Goal: Task Accomplishment & Management: Manage account settings

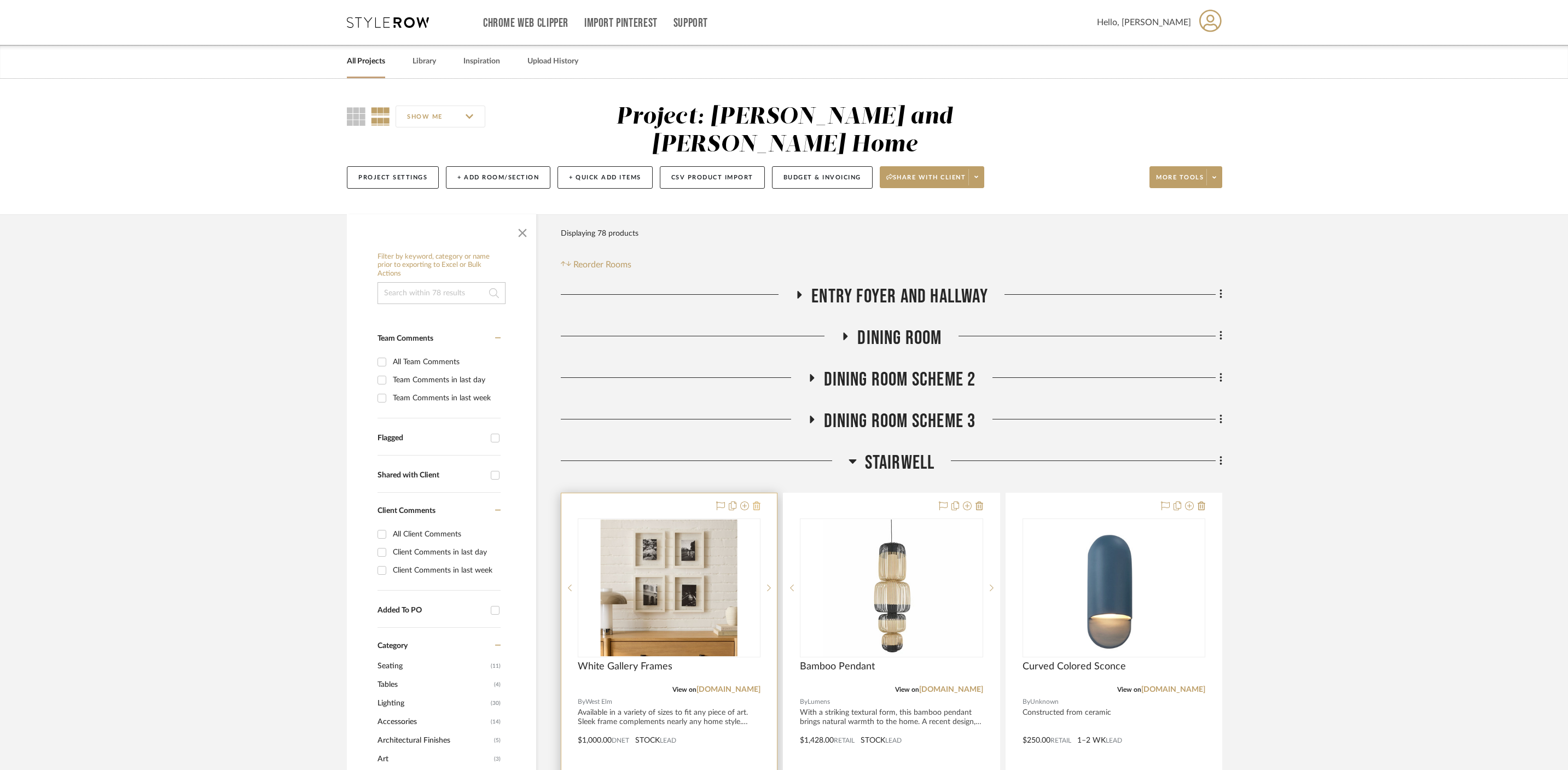
click at [759, 501] on icon at bounding box center [757, 505] width 8 height 9
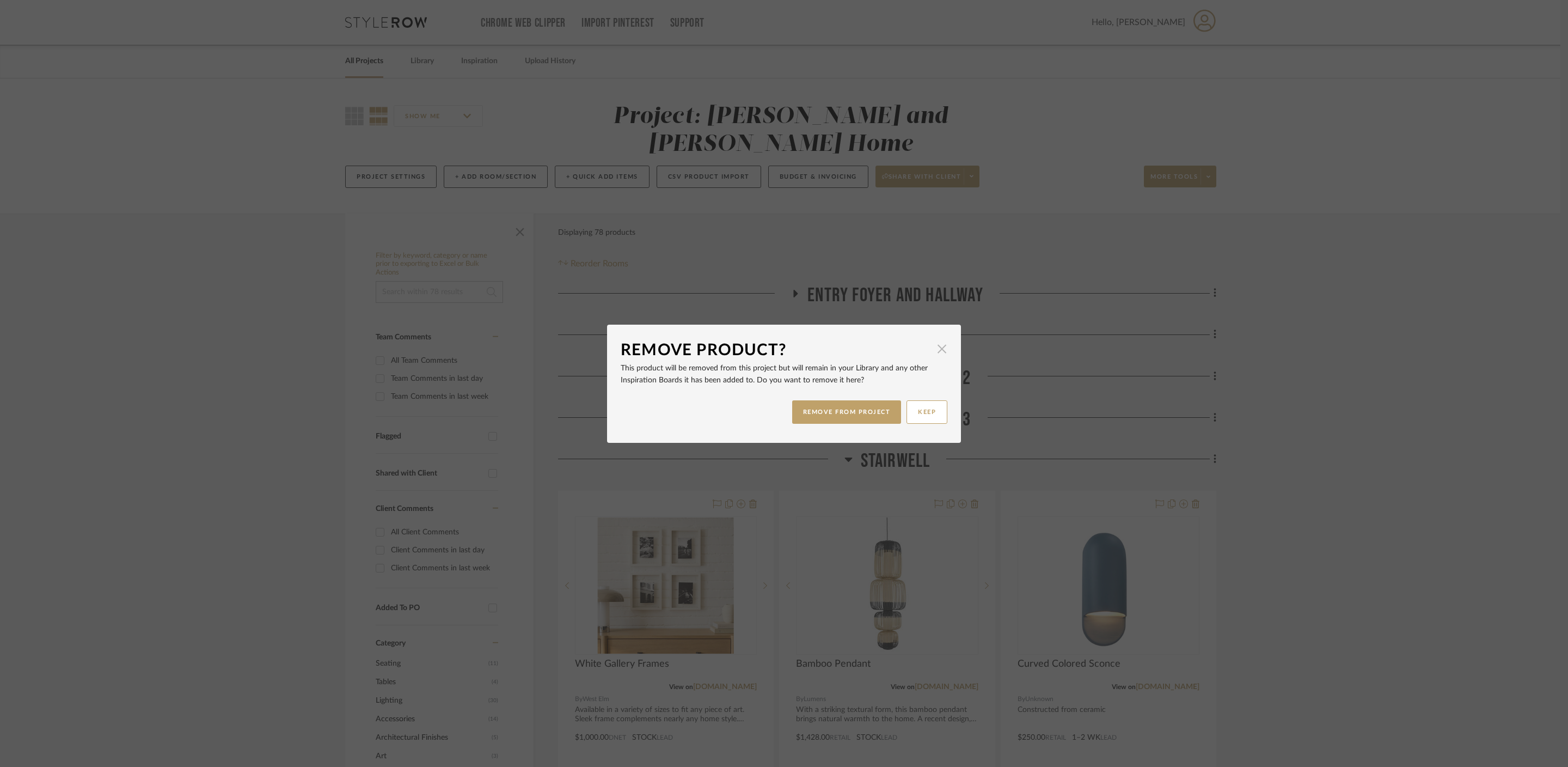
click at [943, 357] on span "button" at bounding box center [941, 349] width 22 height 22
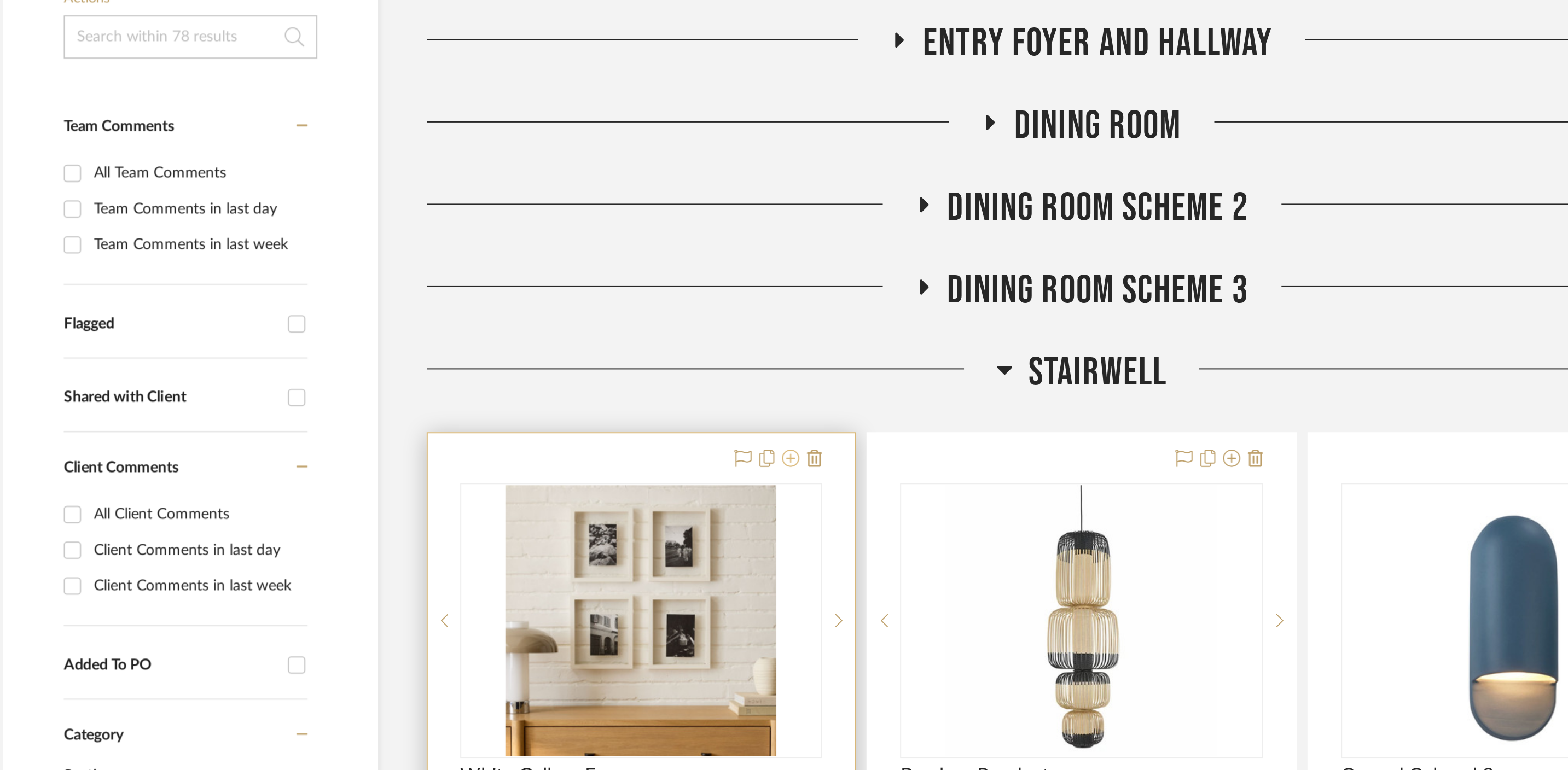
click at [745, 501] on icon at bounding box center [744, 505] width 9 height 9
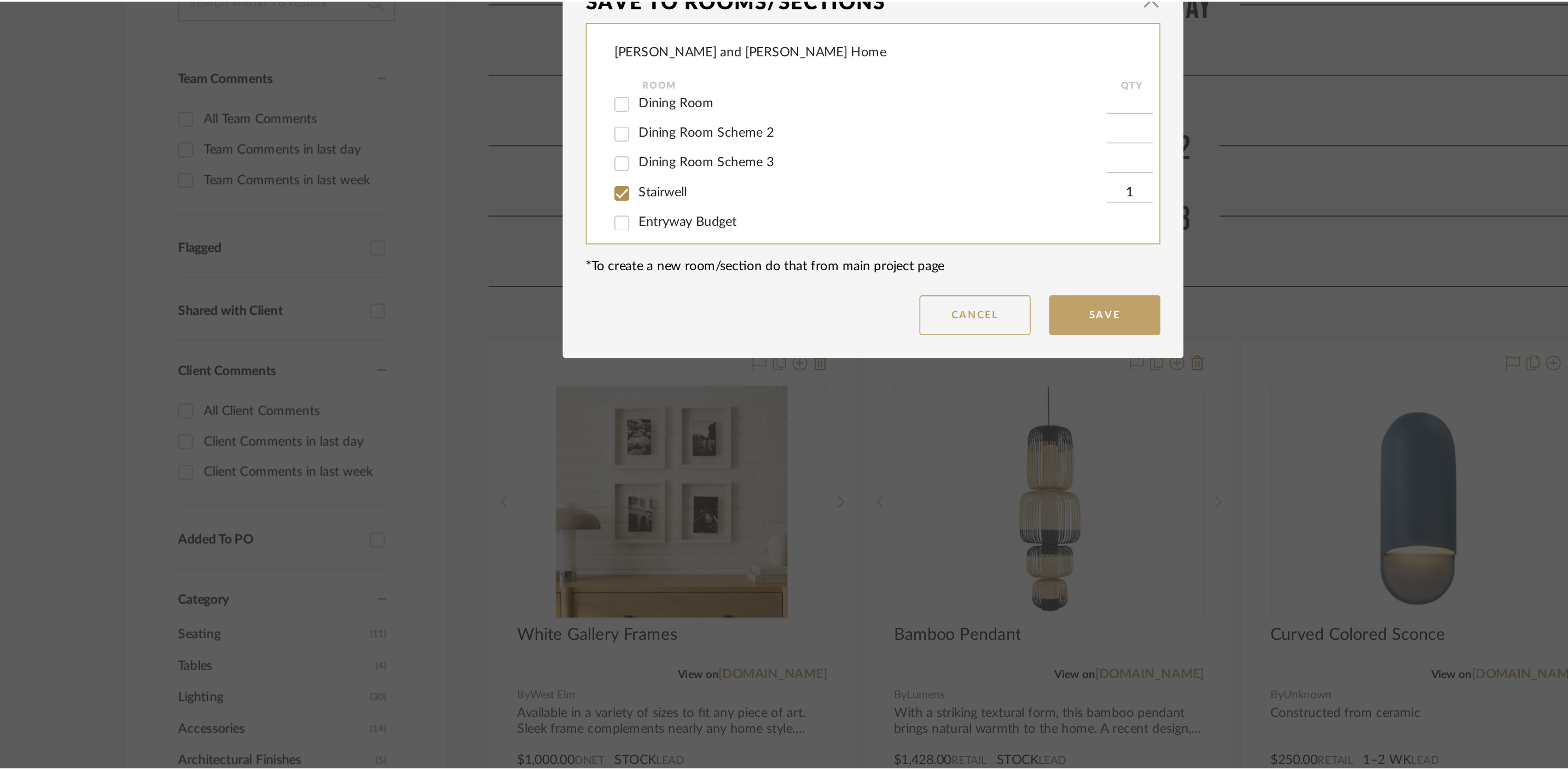
scroll to position [28, 0]
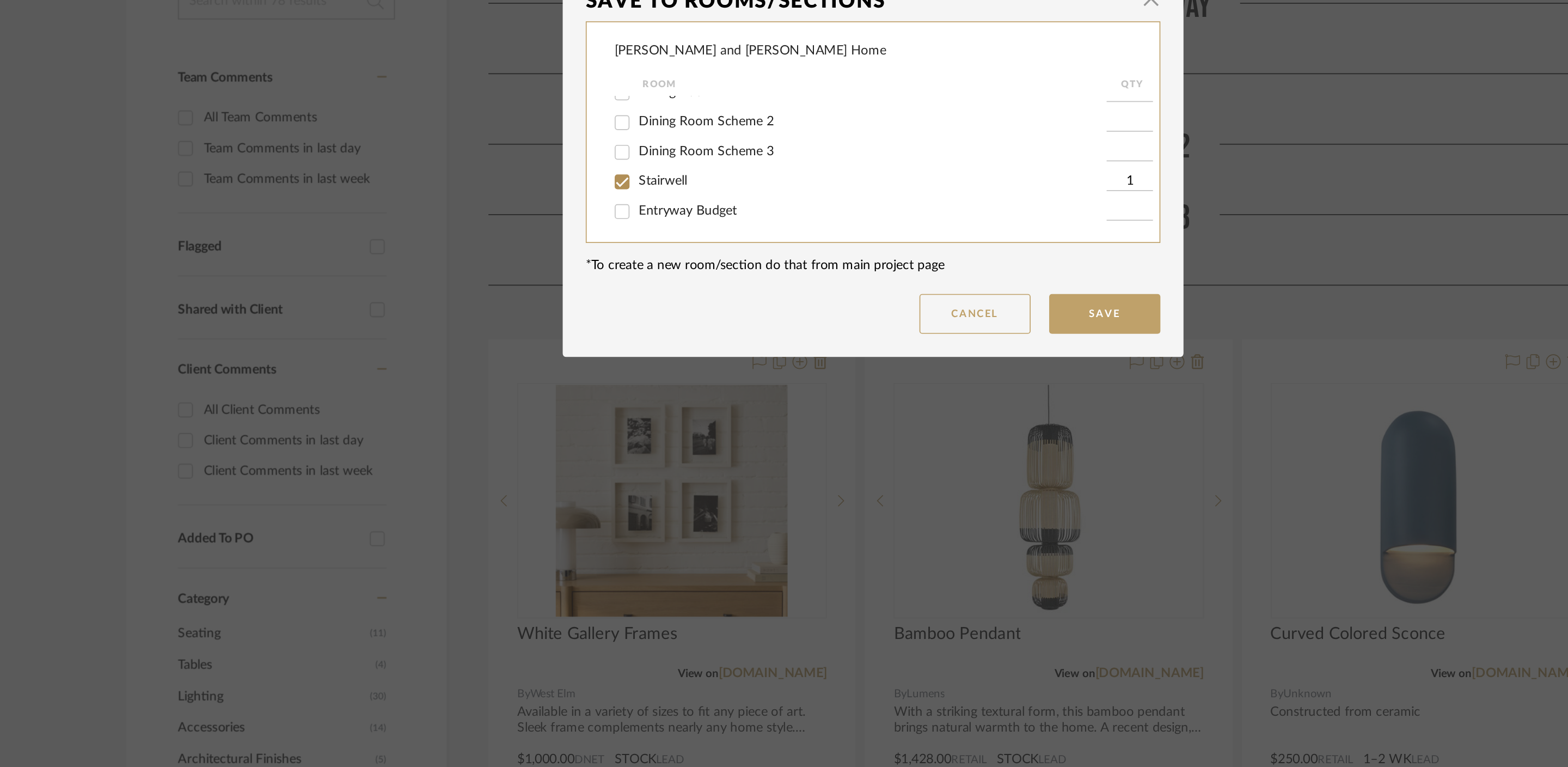
click at [660, 397] on span "Stairwell" at bounding box center [660, 398] width 28 height 8
click at [645, 397] on input "Stairwell" at bounding box center [637, 398] width 18 height 18
checkbox input "false"
click at [914, 468] on button "Save" at bounding box center [921, 475] width 66 height 23
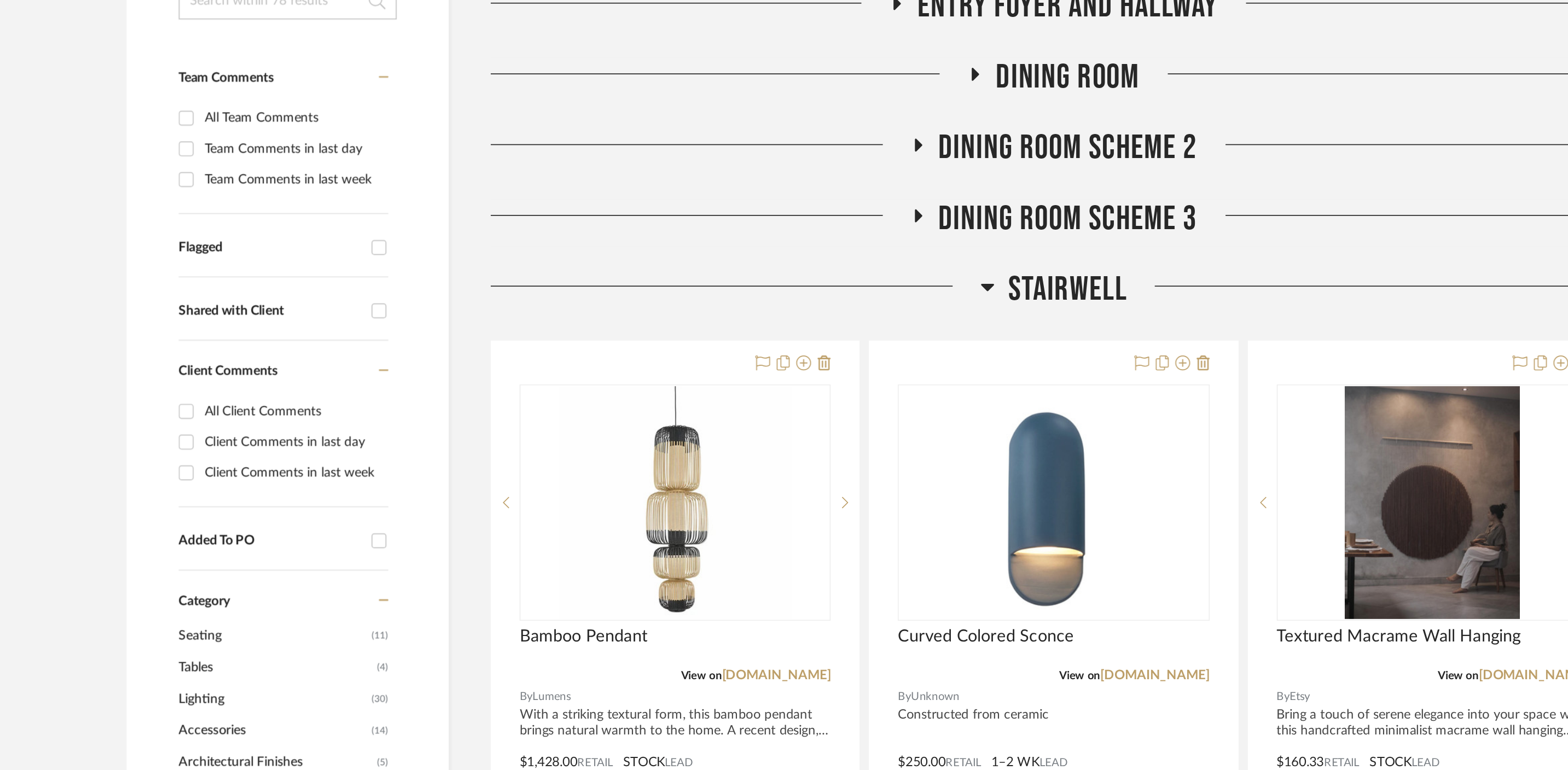
click at [852, 459] on icon at bounding box center [852, 461] width 8 height 4
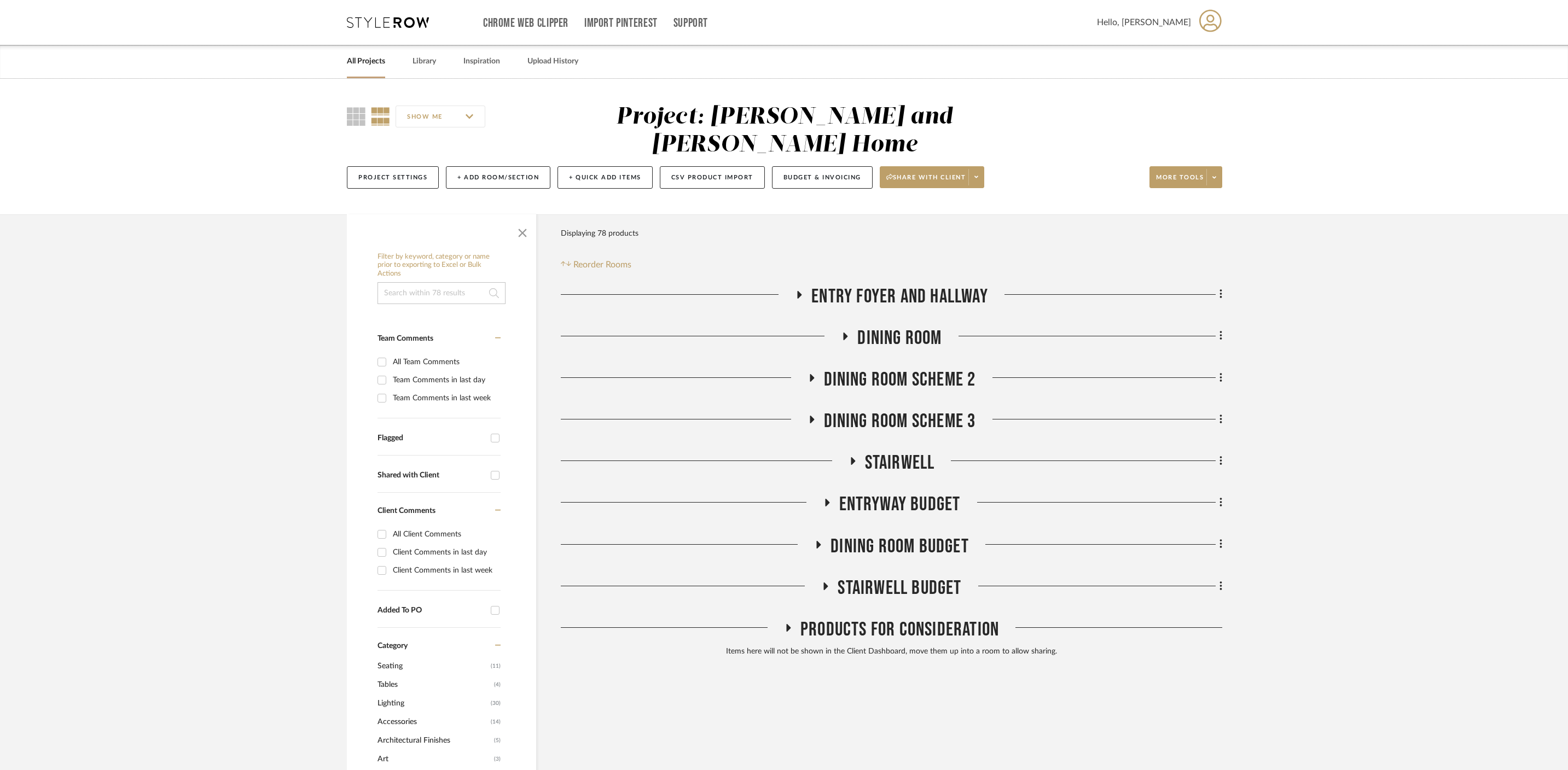
click at [799, 291] on icon at bounding box center [799, 295] width 4 height 8
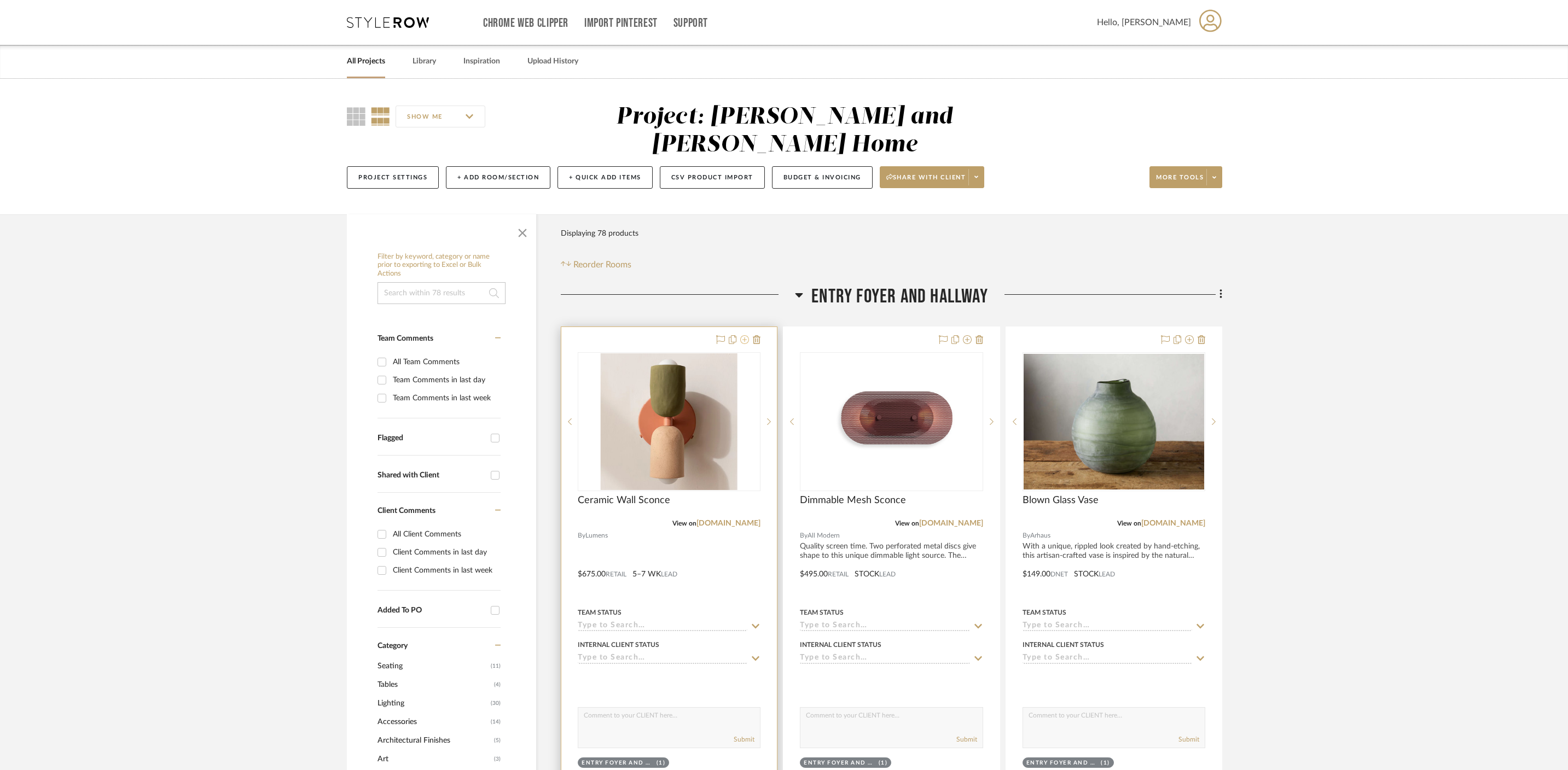
click at [745, 336] on icon at bounding box center [744, 340] width 9 height 9
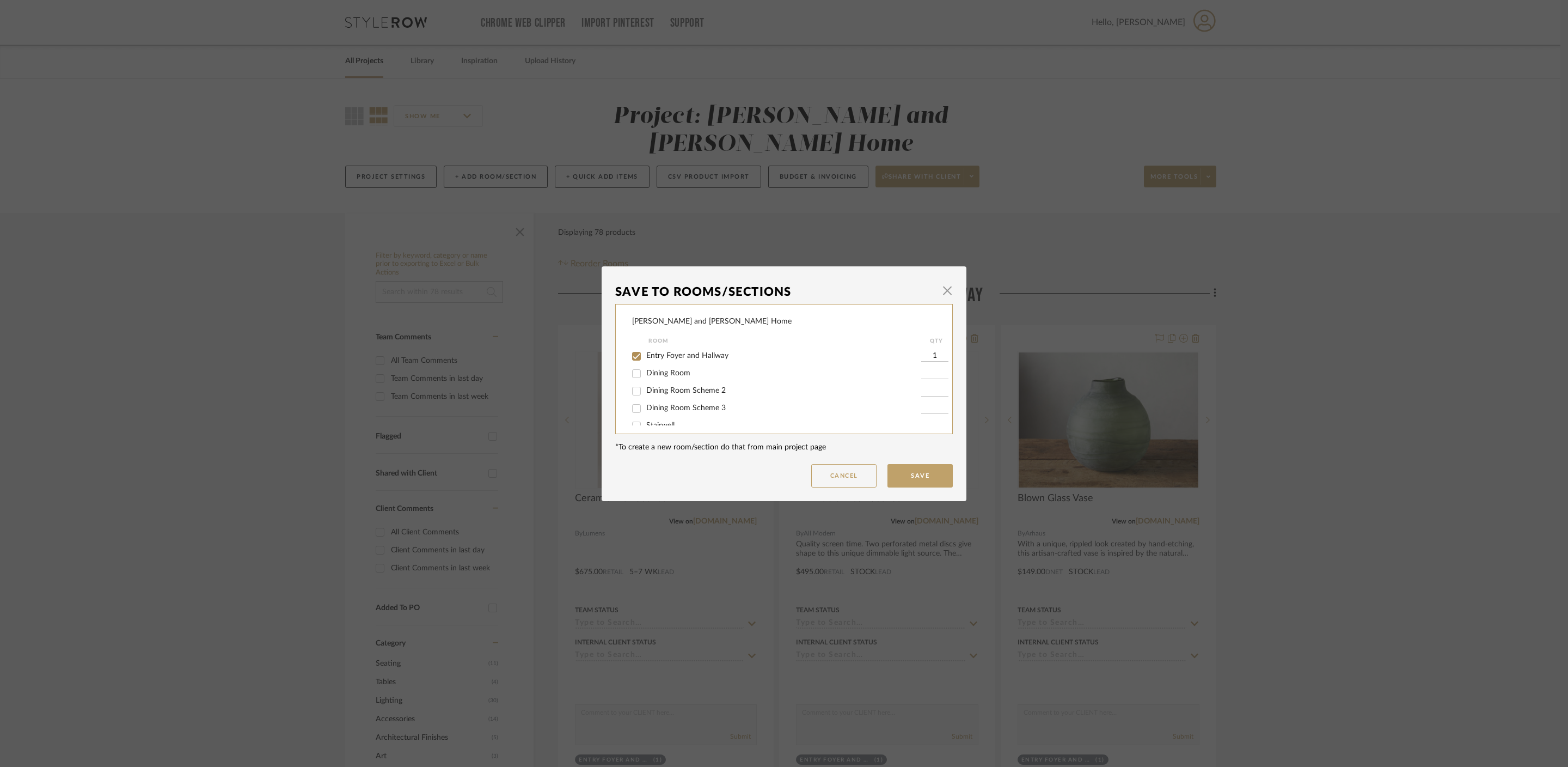
click at [633, 356] on input "Entry Foyer and Hallway" at bounding box center [637, 357] width 18 height 18
checkbox input "false"
click at [915, 480] on button "Save" at bounding box center [921, 475] width 66 height 23
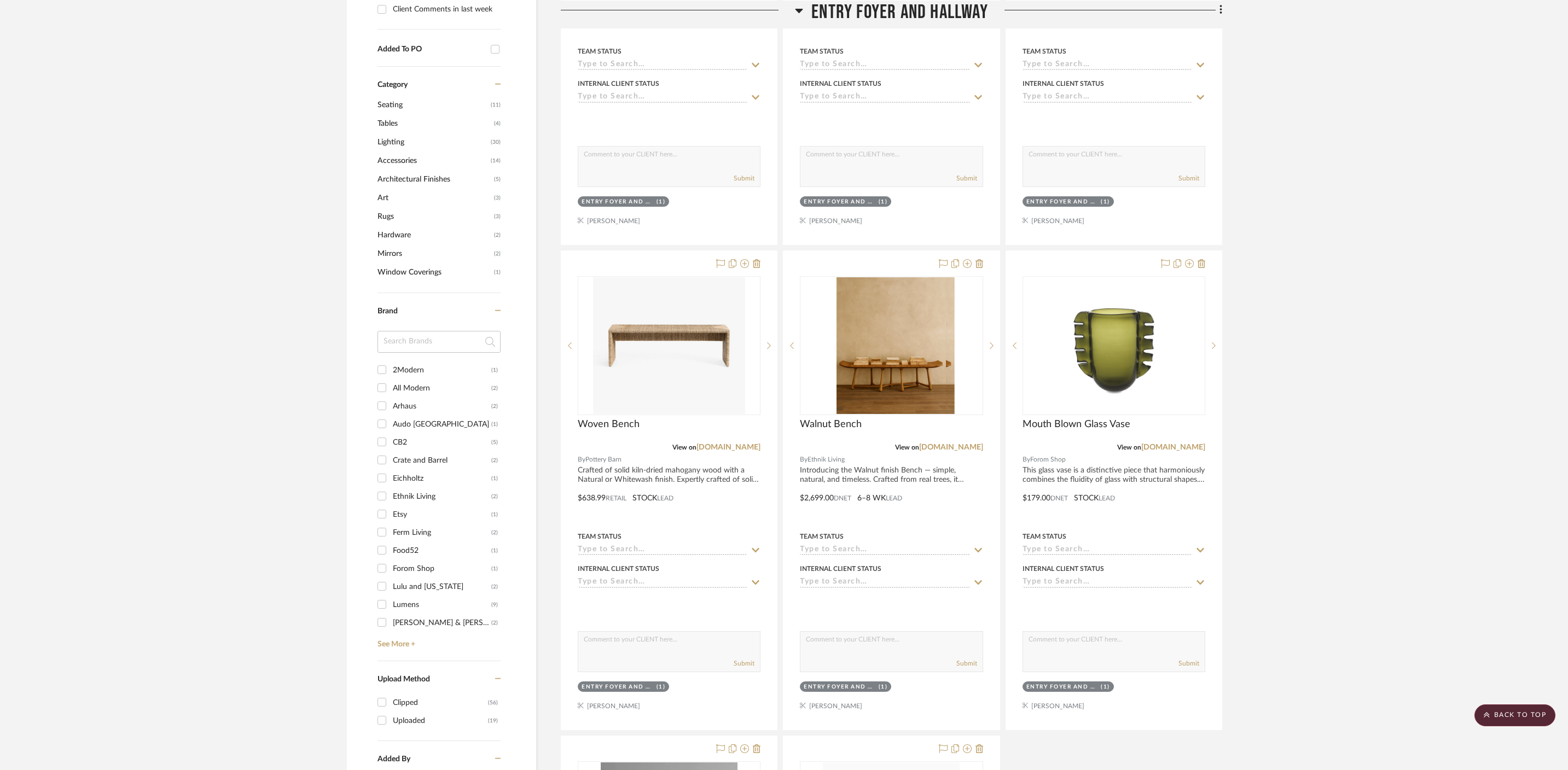
scroll to position [563, 0]
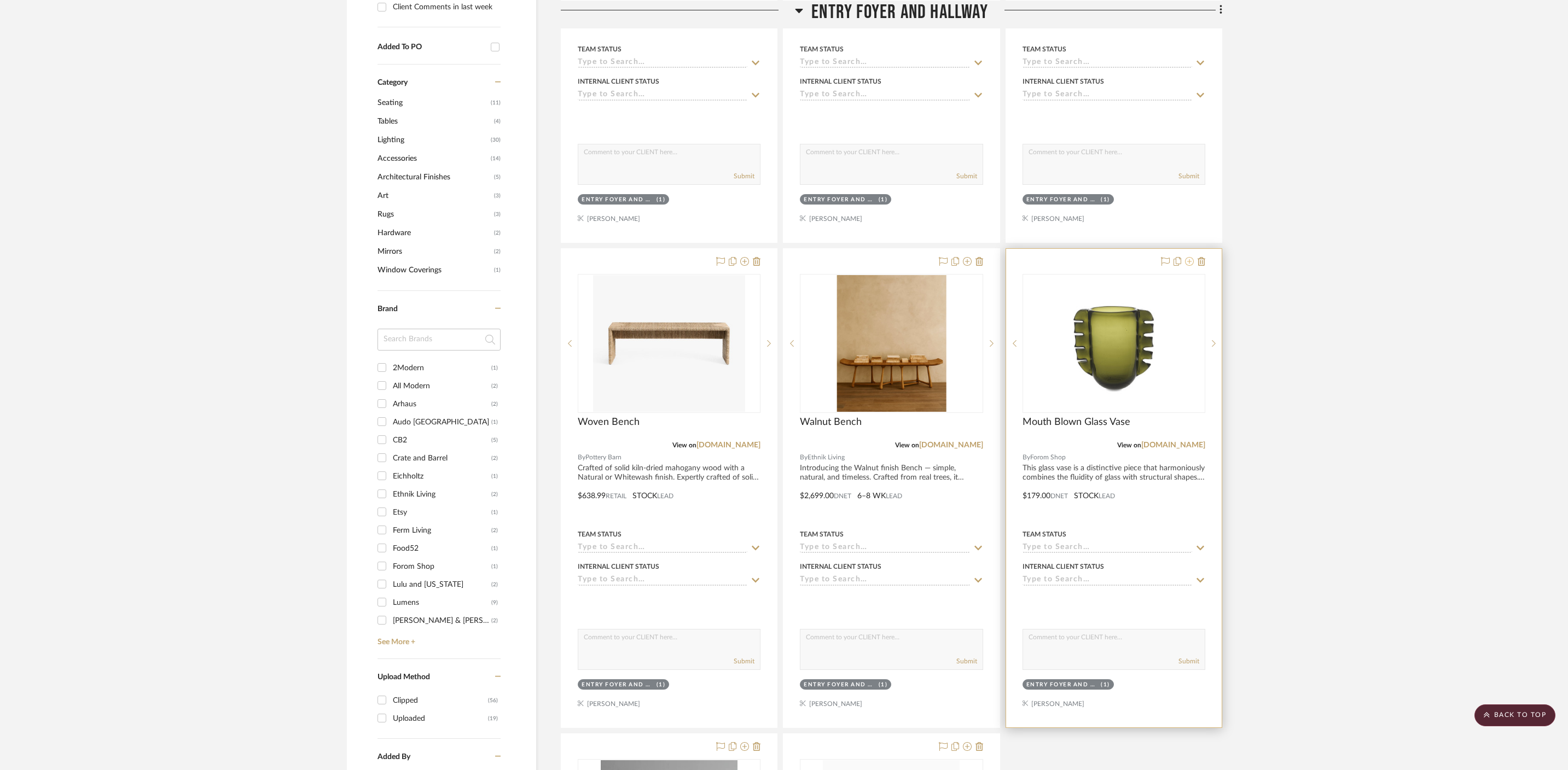
click at [1190, 257] on icon at bounding box center [1189, 261] width 9 height 9
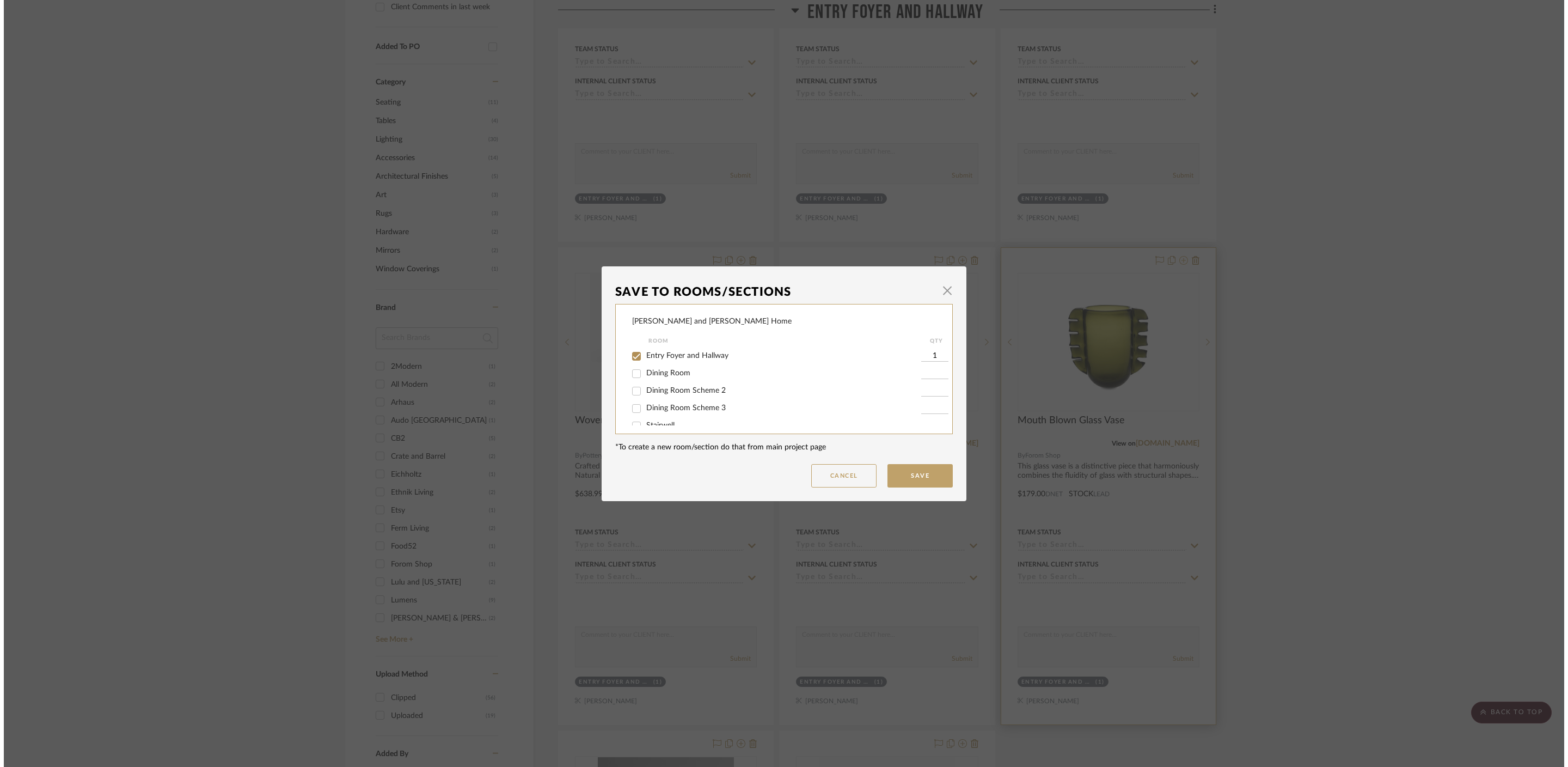
scroll to position [0, 0]
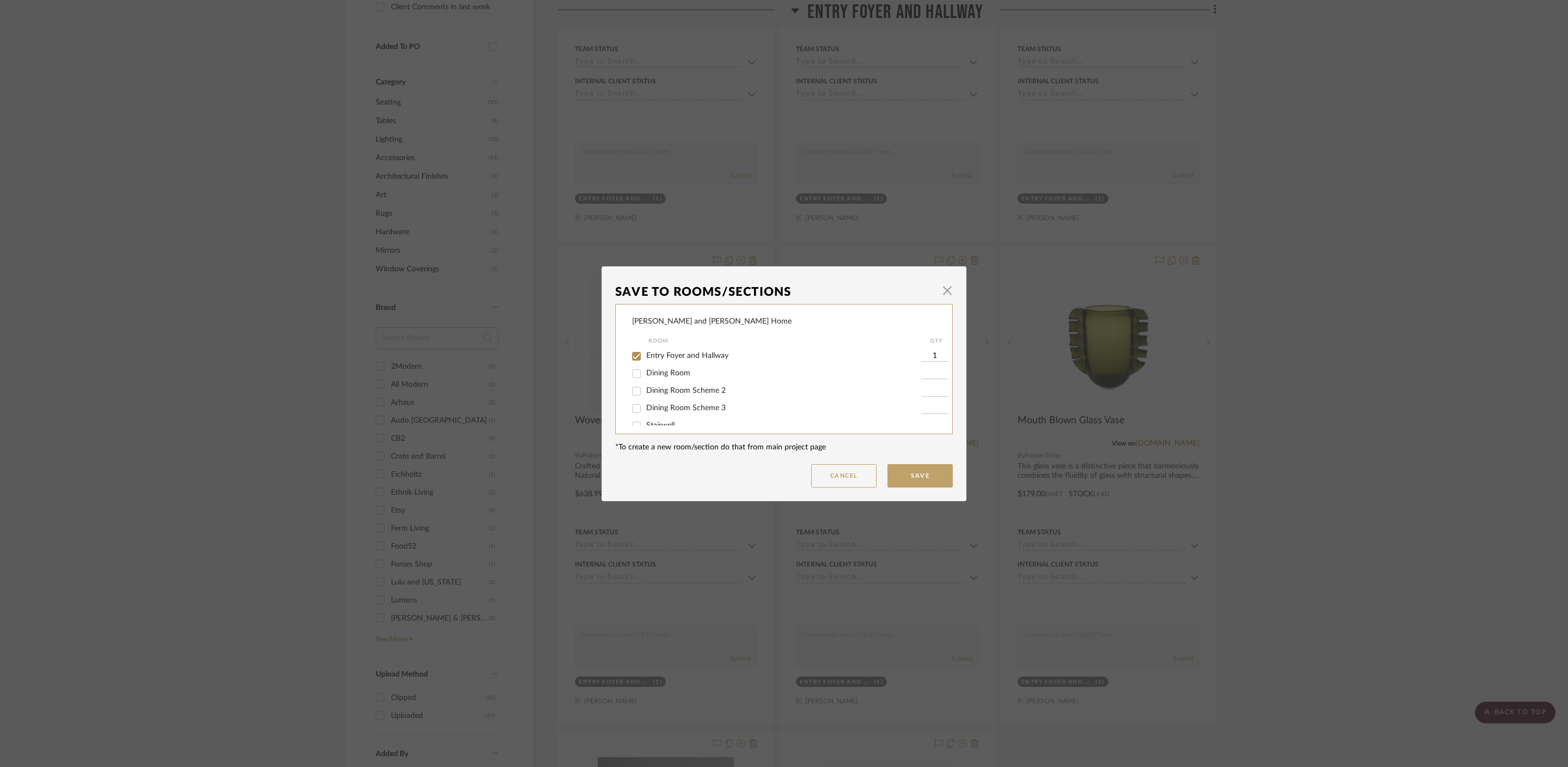
click at [679, 357] on span "Entry Foyer and Hallway" at bounding box center [687, 356] width 83 height 8
click at [645, 357] on input "Entry Foyer and Hallway" at bounding box center [637, 357] width 18 height 18
checkbox input "false"
click at [904, 482] on button "Save" at bounding box center [921, 475] width 66 height 23
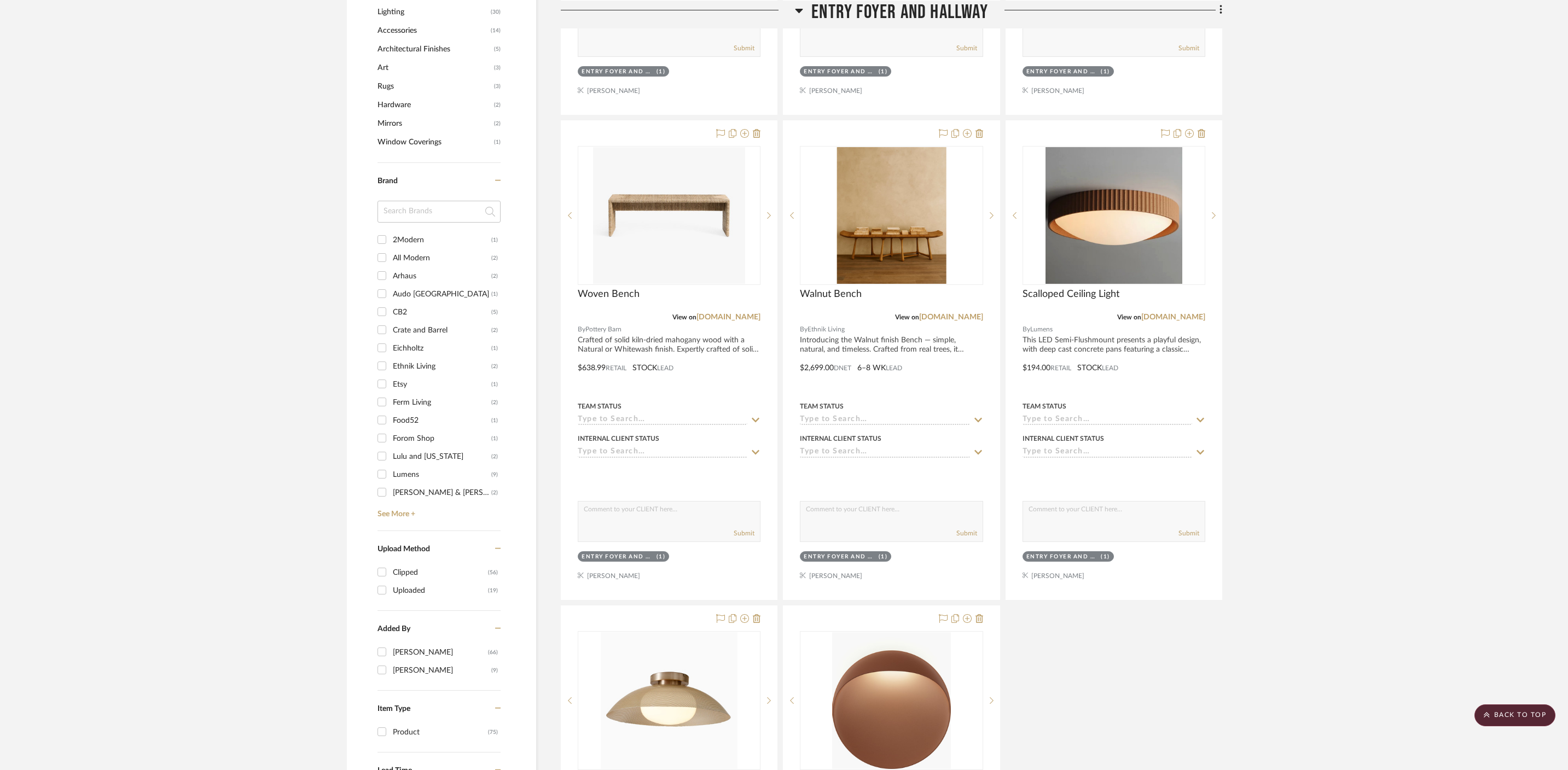
scroll to position [694, 0]
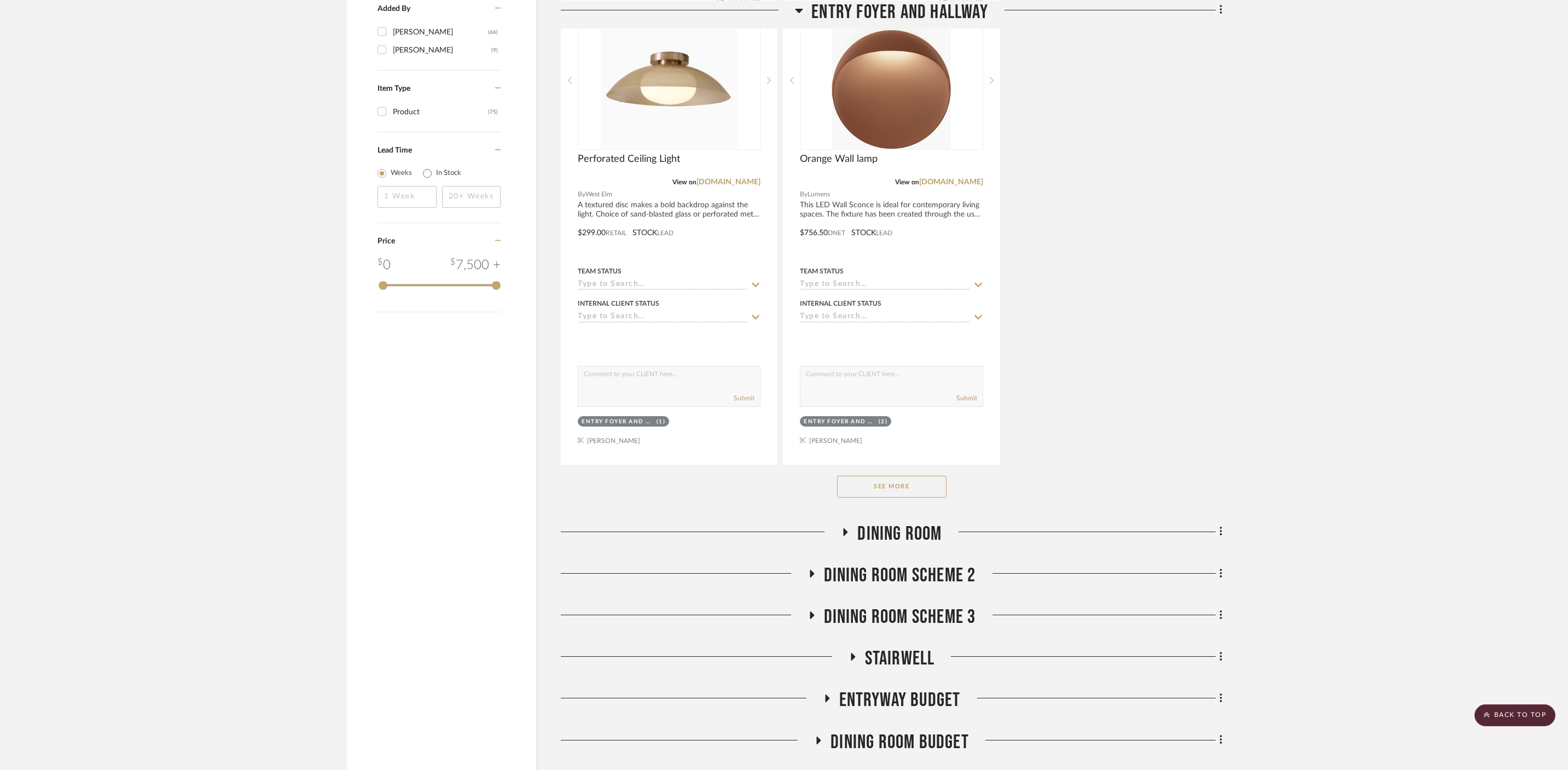
click at [893, 476] on button "See More" at bounding box center [892, 486] width 109 height 22
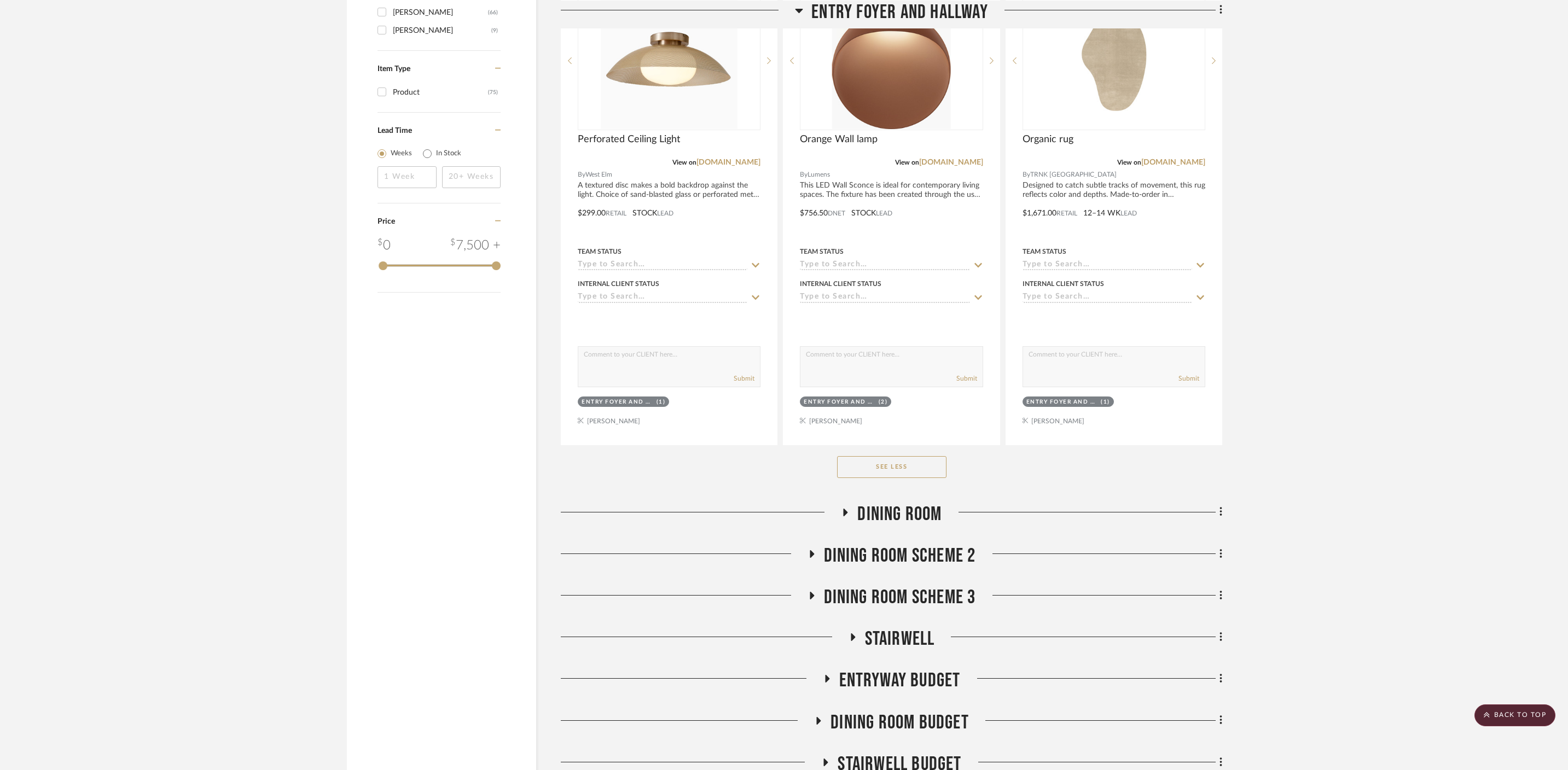
scroll to position [1456, 0]
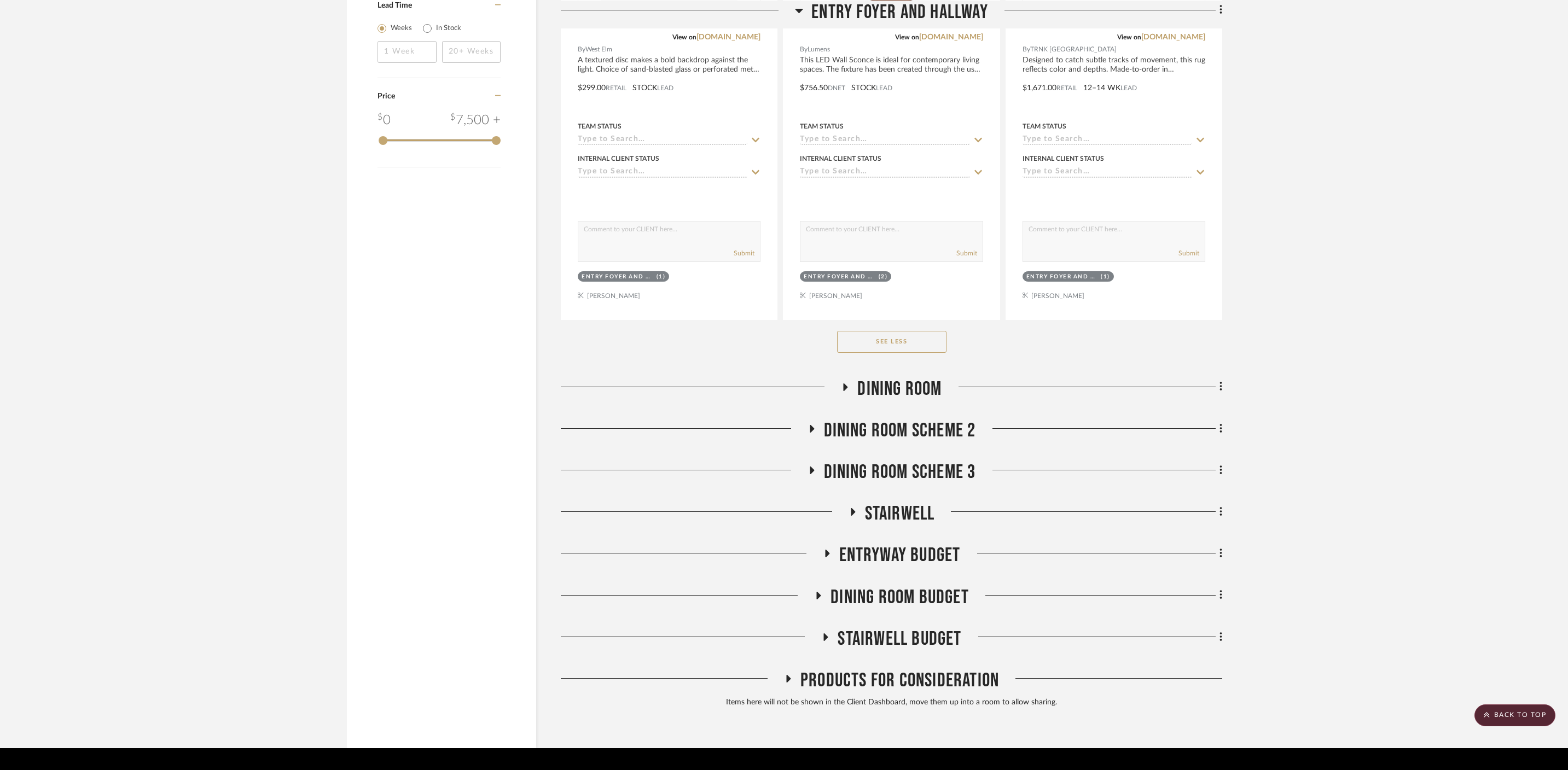
click at [923, 377] on span "Dining Room" at bounding box center [899, 389] width 85 height 23
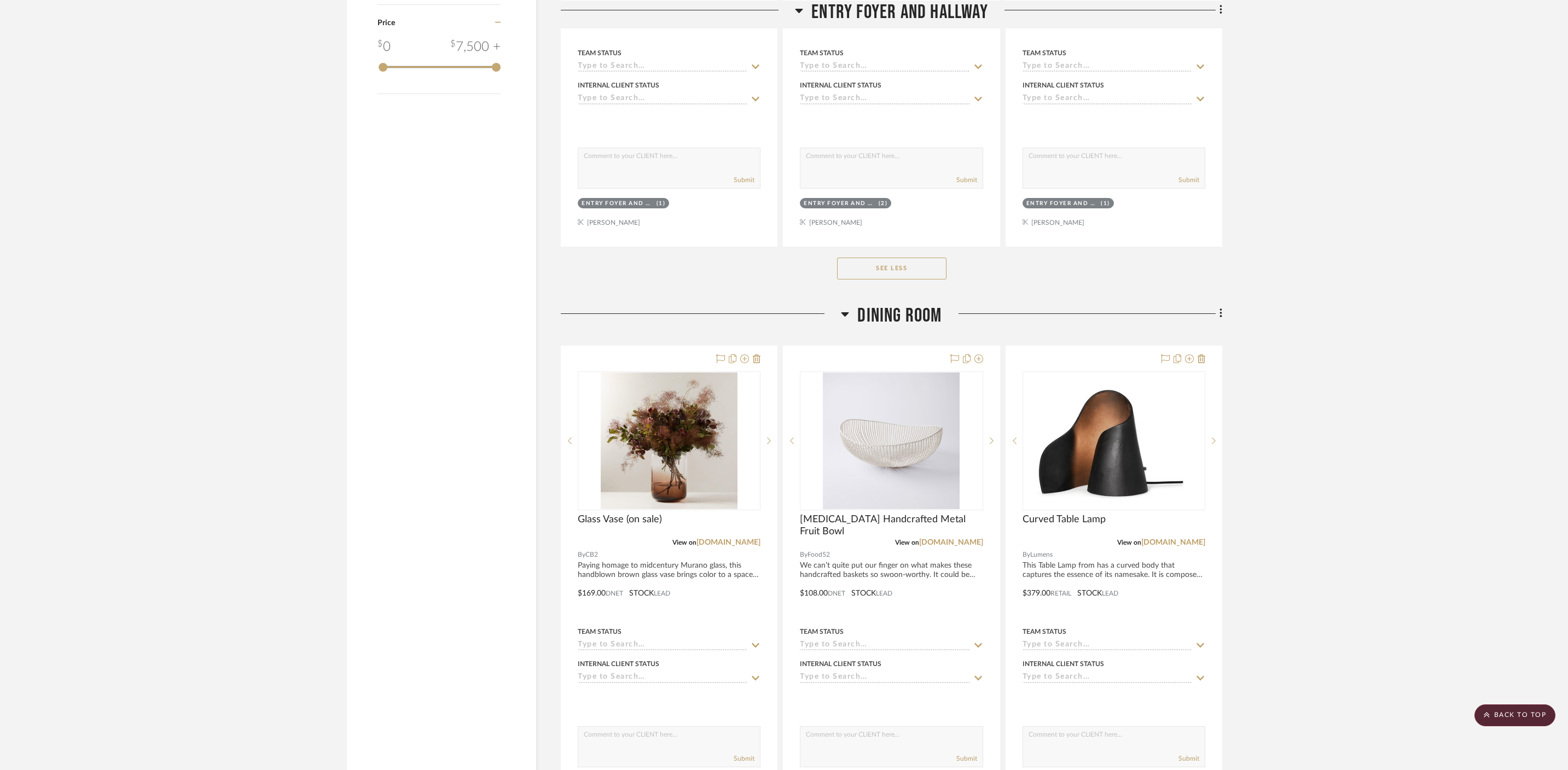
scroll to position [1539, 0]
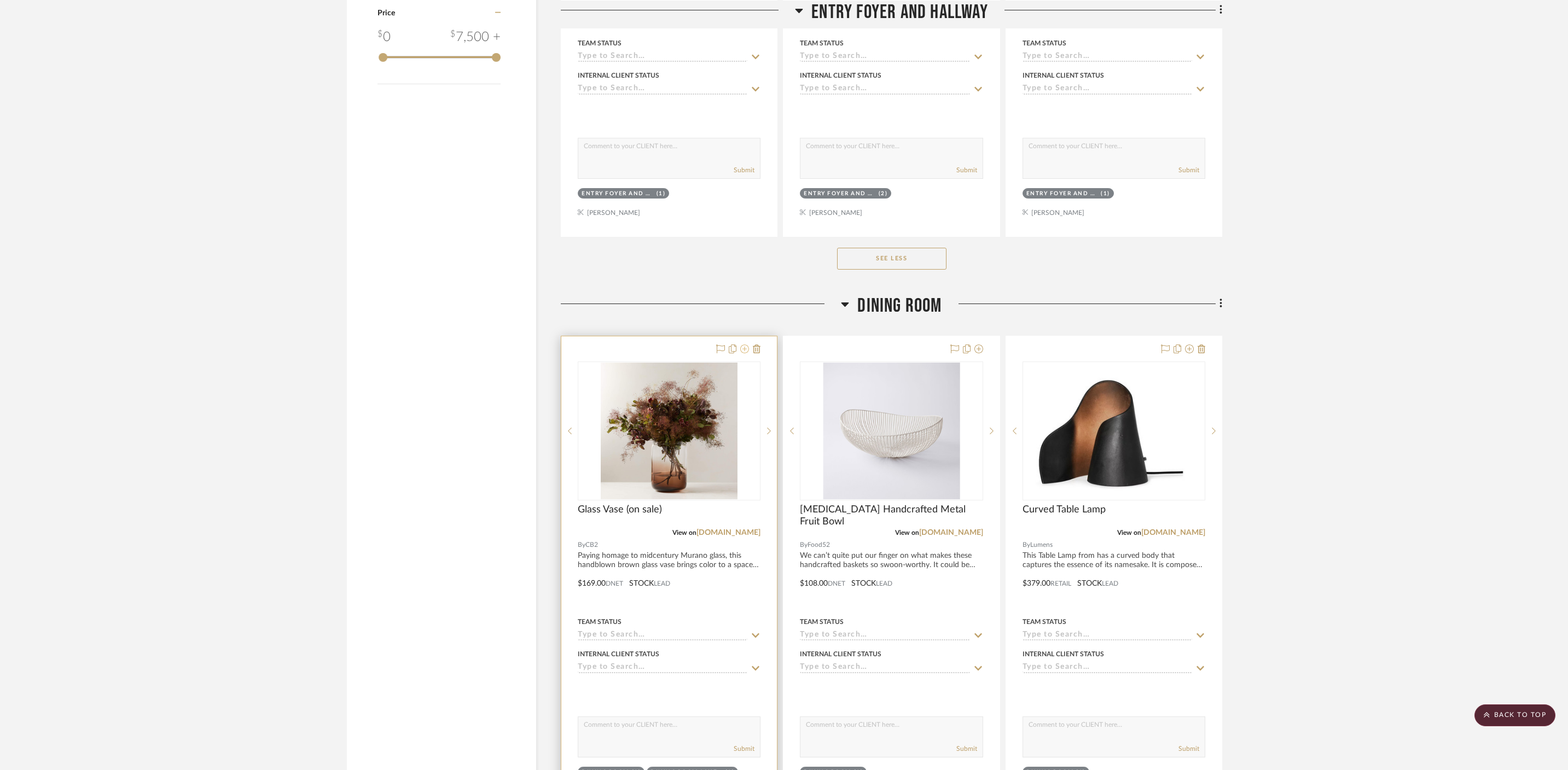
click at [745, 344] on icon at bounding box center [744, 348] width 9 height 9
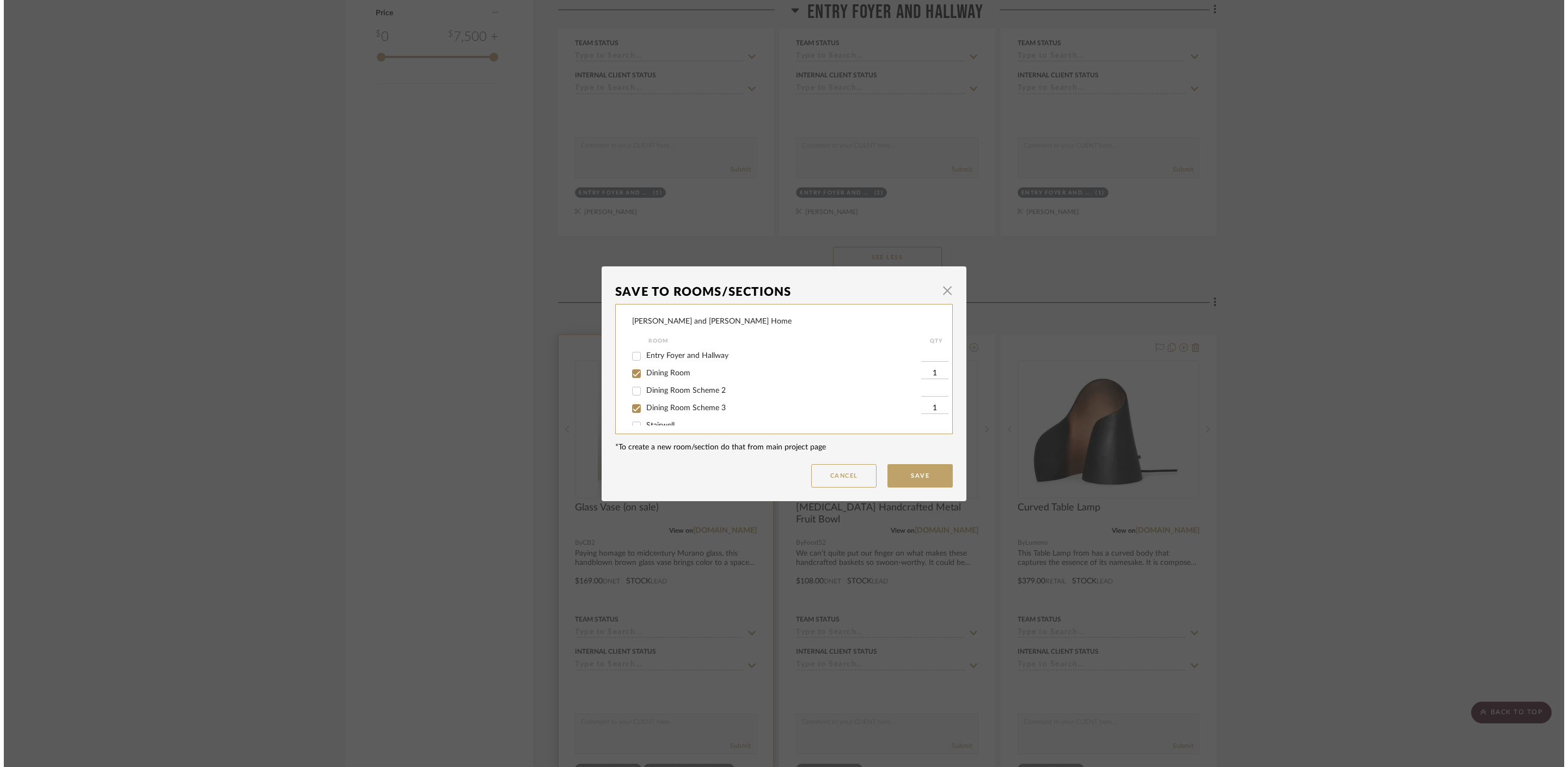
scroll to position [0, 0]
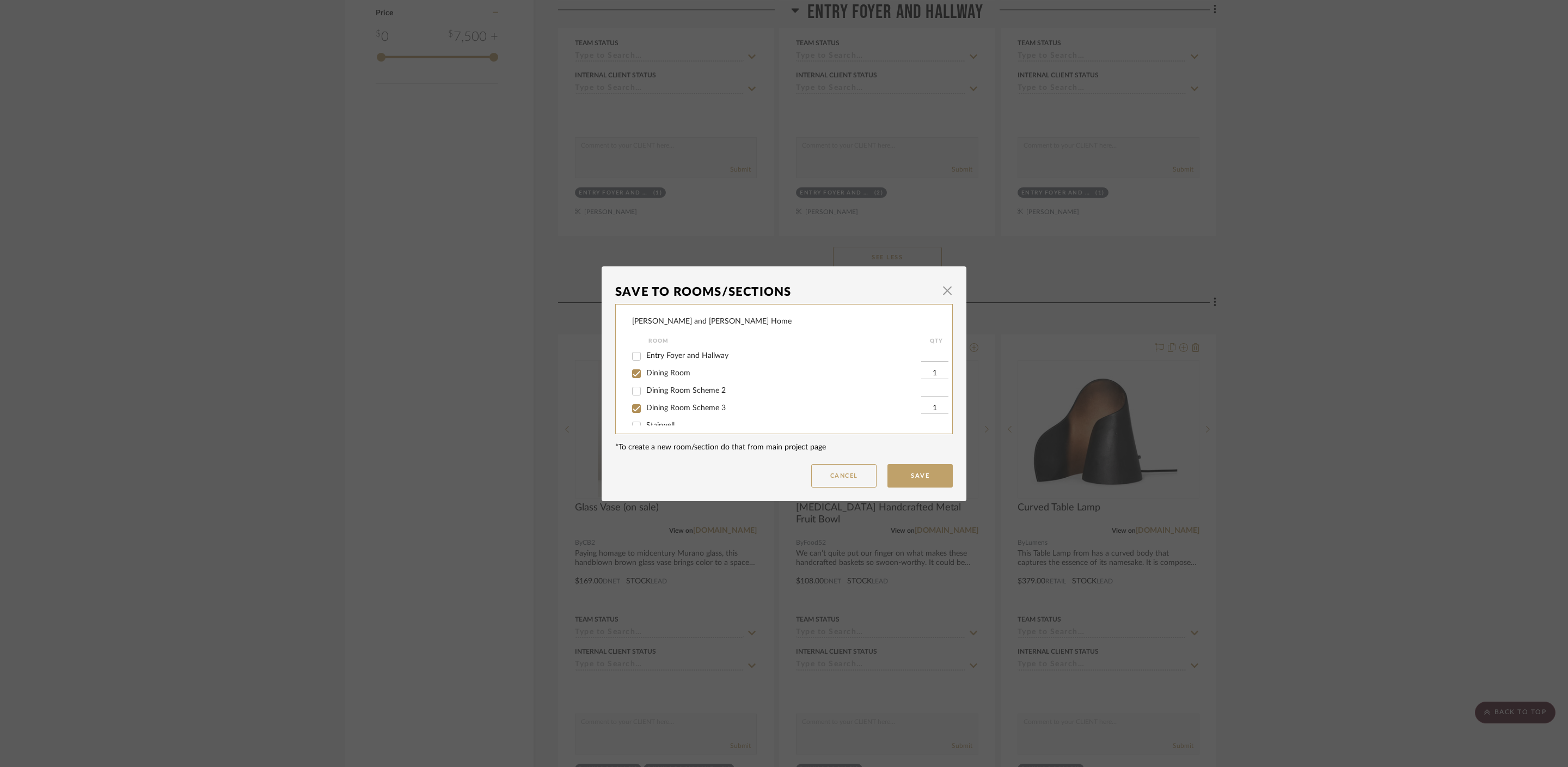
click at [654, 373] on span "Dining Room" at bounding box center [668, 373] width 44 height 8
click at [645, 373] on input "Dining Room" at bounding box center [637, 373] width 18 height 18
checkbox input "false"
click at [658, 412] on span "Dining Room Scheme 3" at bounding box center [686, 408] width 79 height 8
click at [645, 413] on input "Dining Room Scheme 3" at bounding box center [637, 409] width 18 height 18
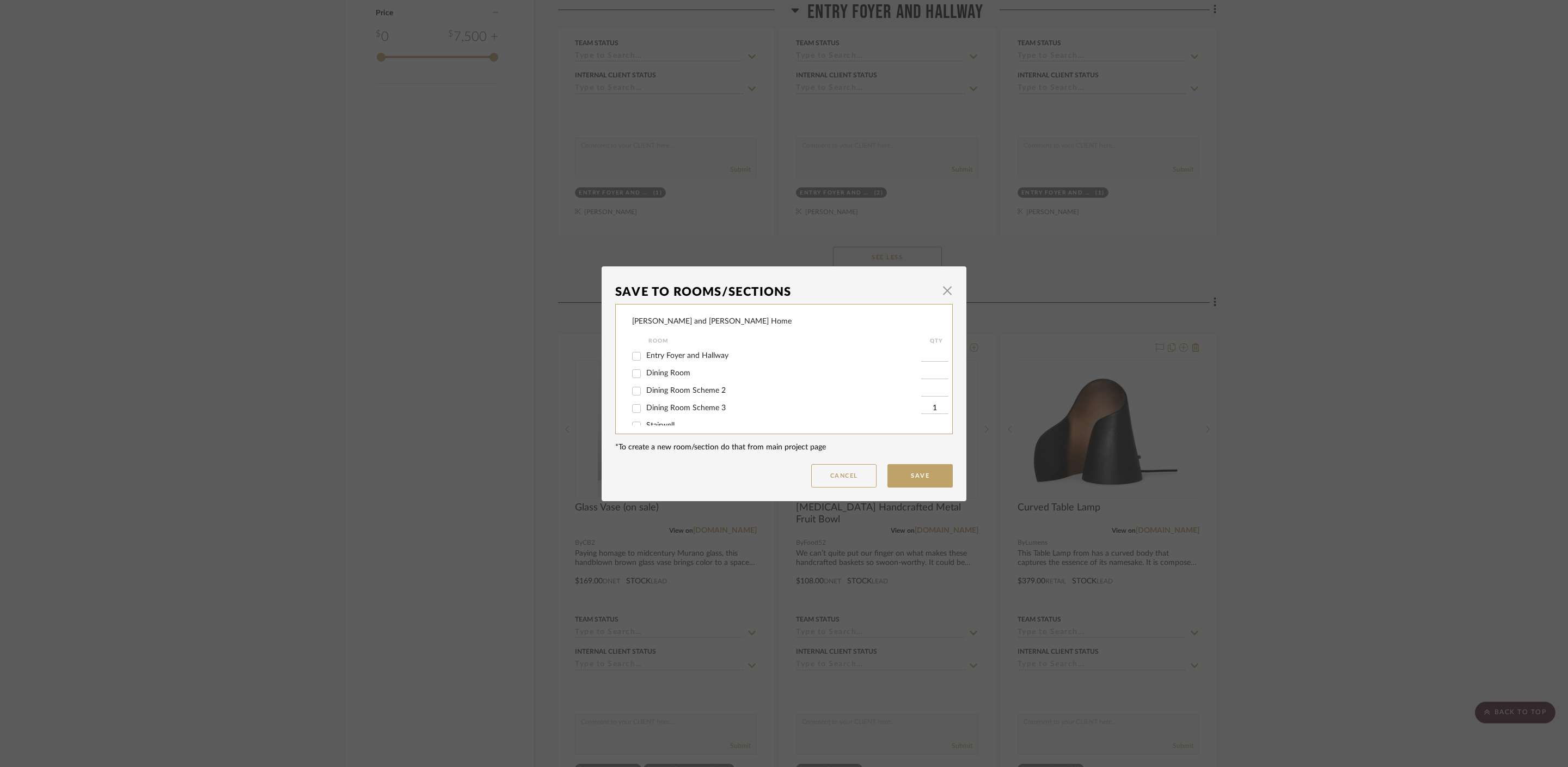
checkbox input "false"
click at [905, 471] on button "Save" at bounding box center [921, 475] width 66 height 23
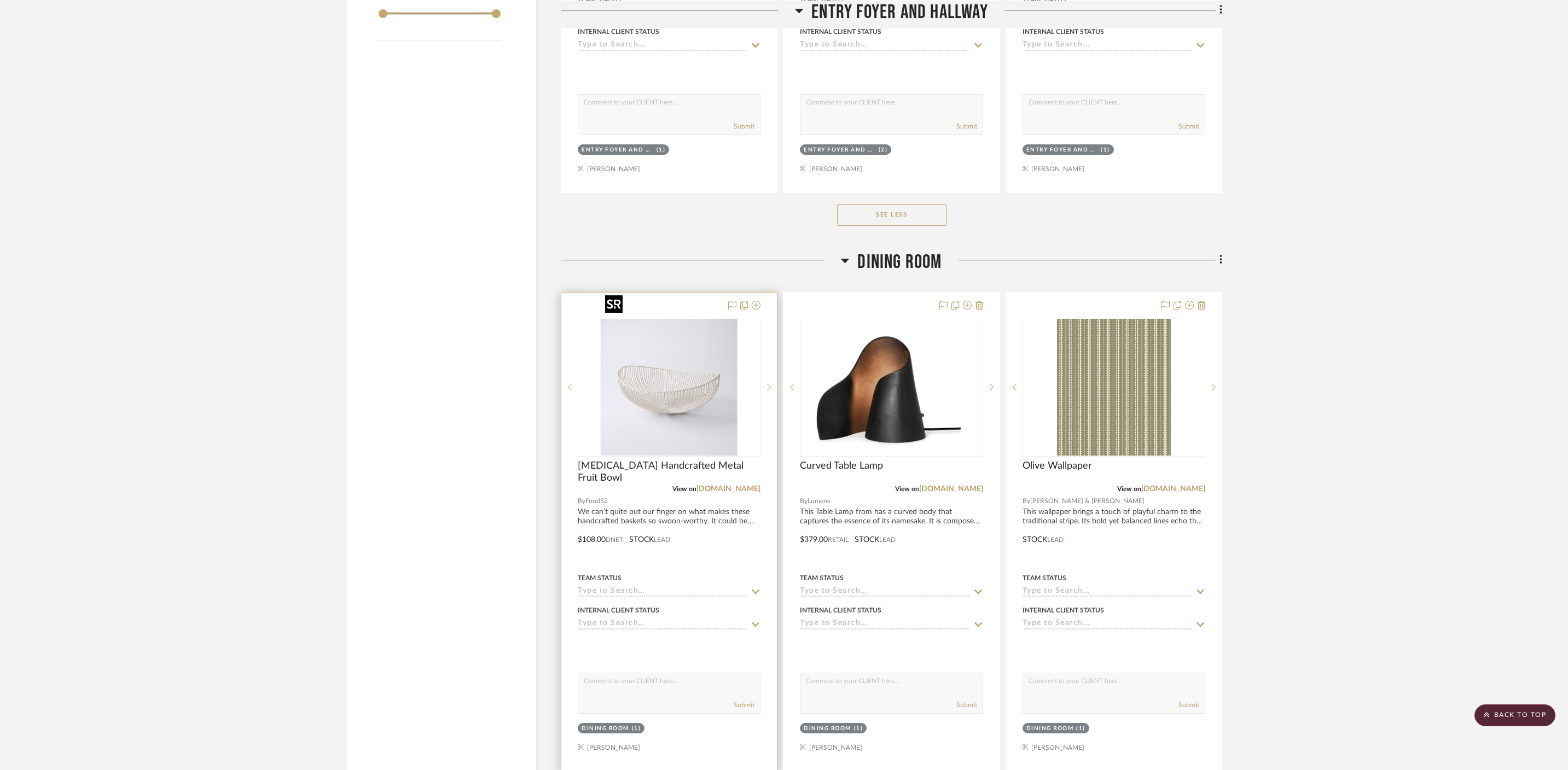
scroll to position [1586, 0]
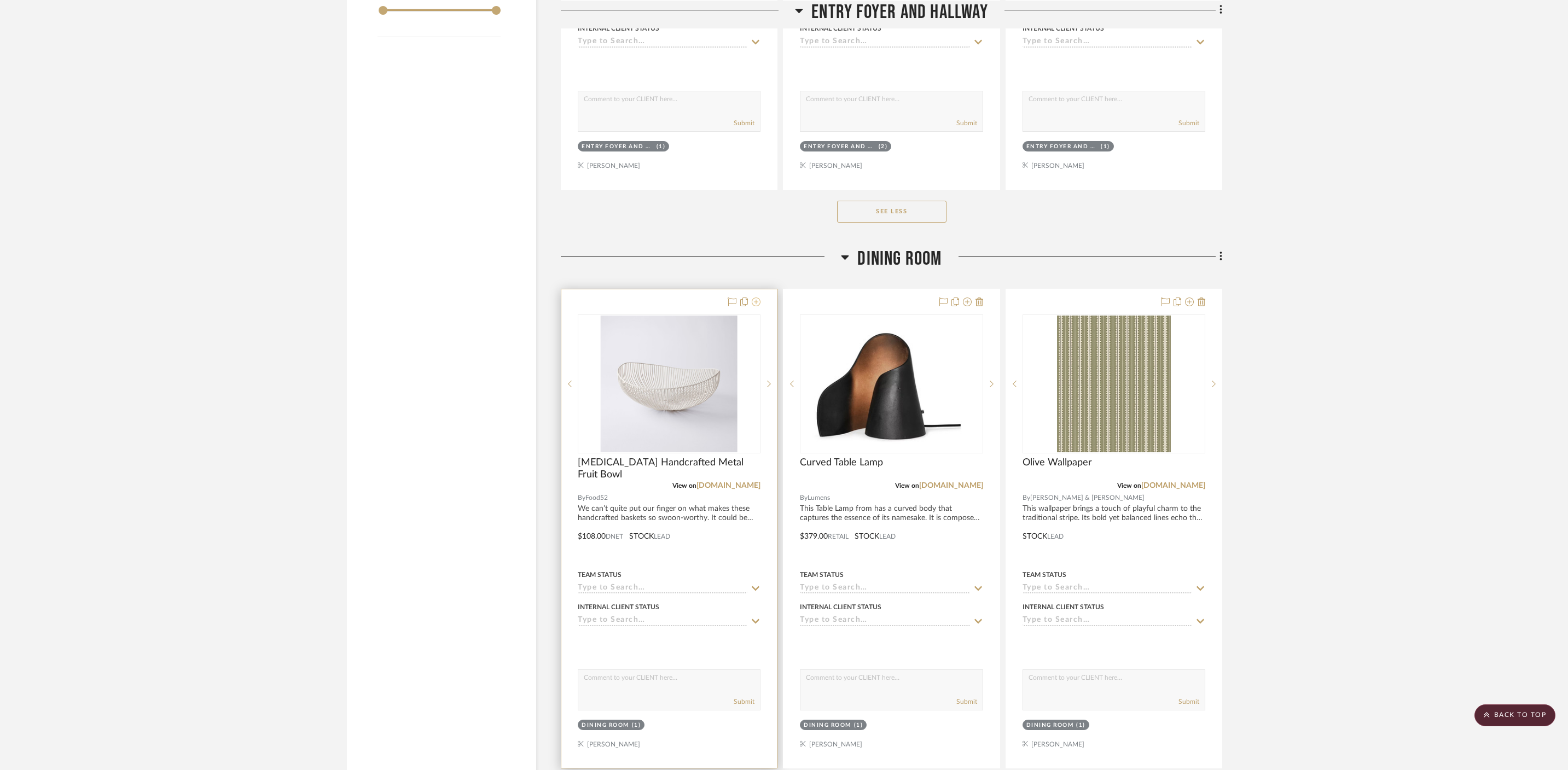
click at [759, 298] on icon at bounding box center [756, 302] width 9 height 9
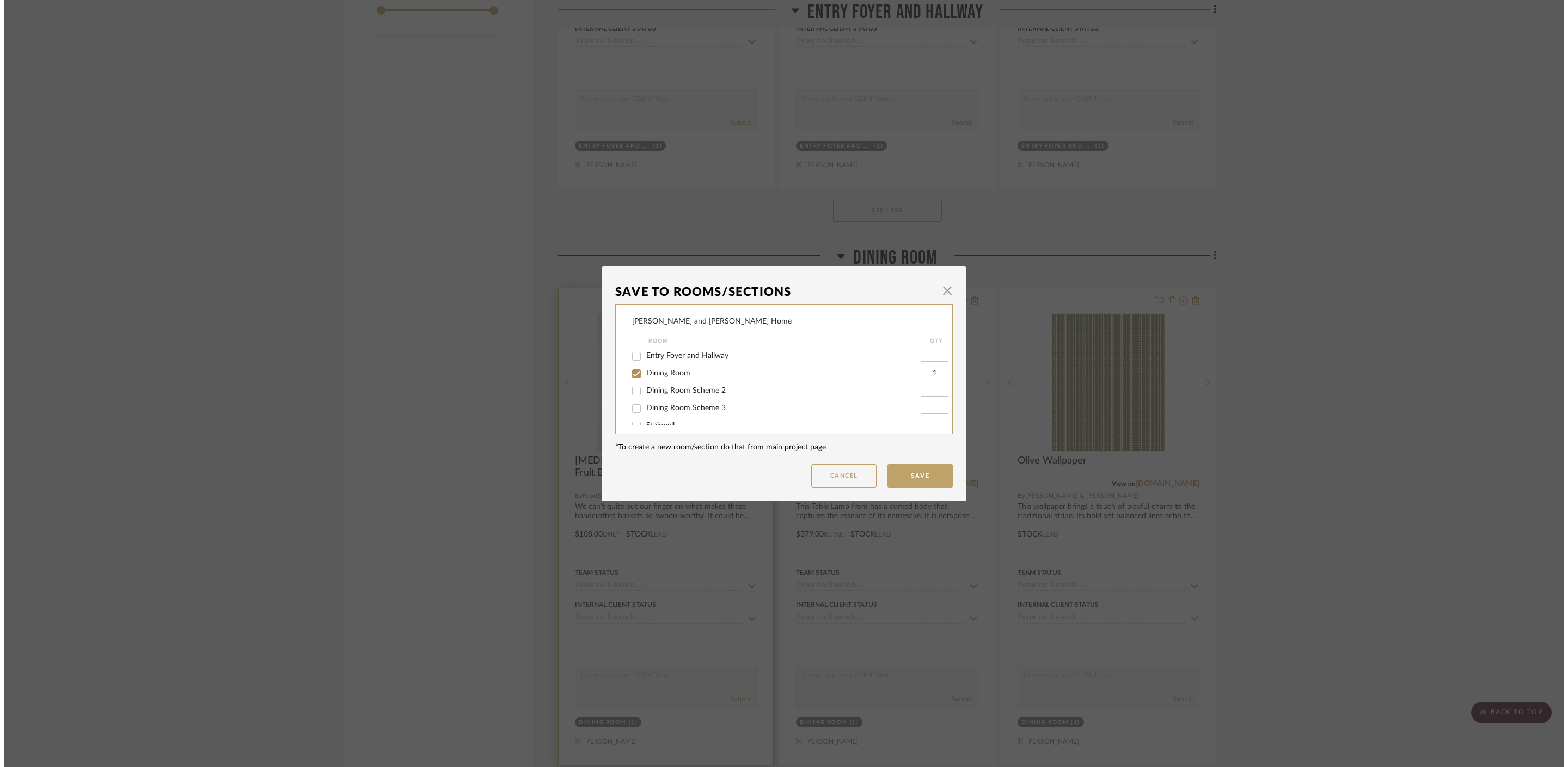
scroll to position [0, 0]
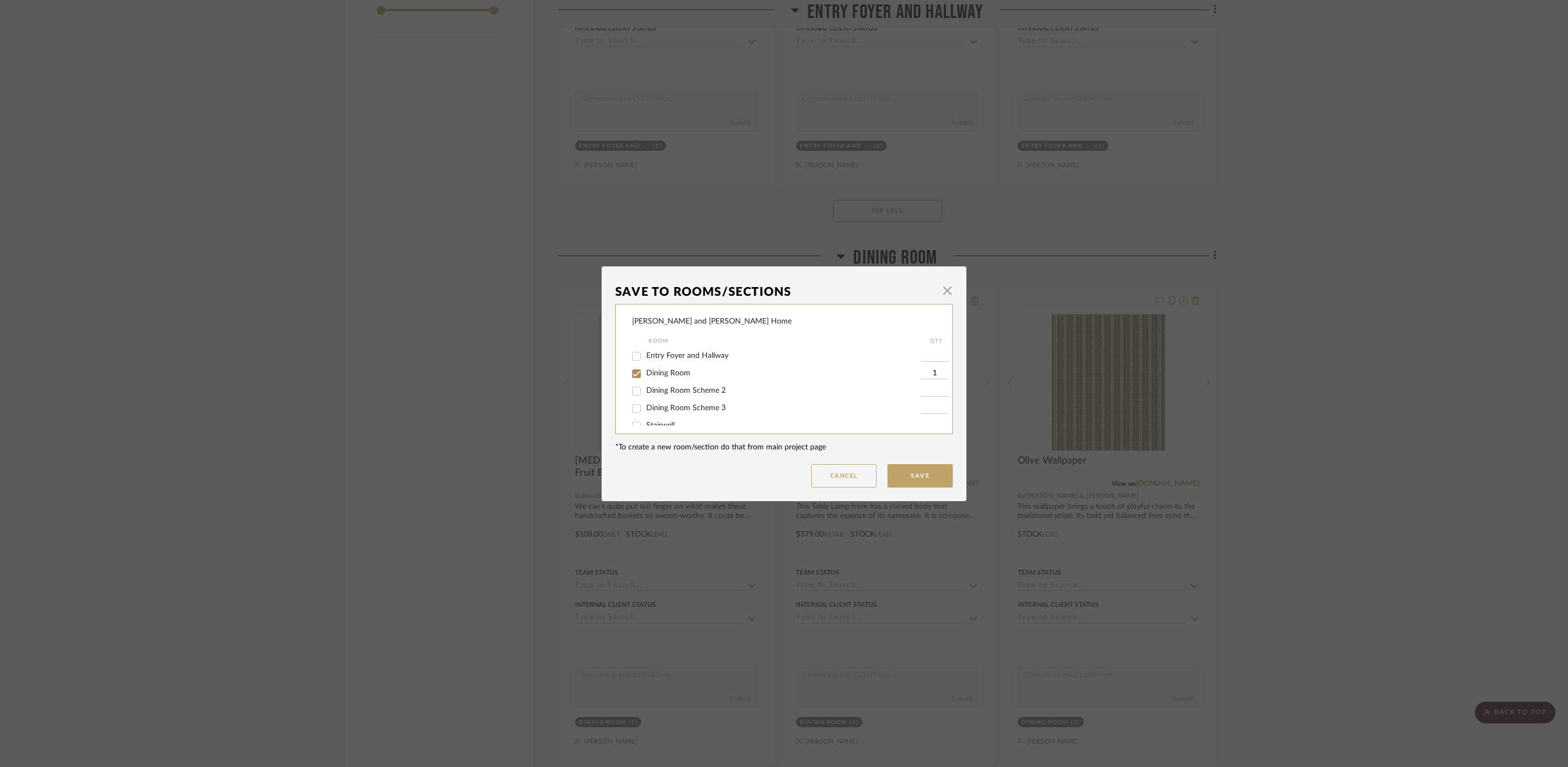
click at [663, 373] on span "Dining Room" at bounding box center [668, 373] width 44 height 8
click at [645, 373] on input "Dining Room" at bounding box center [637, 373] width 18 height 18
checkbox input "false"
click at [908, 481] on button "Save" at bounding box center [921, 475] width 66 height 23
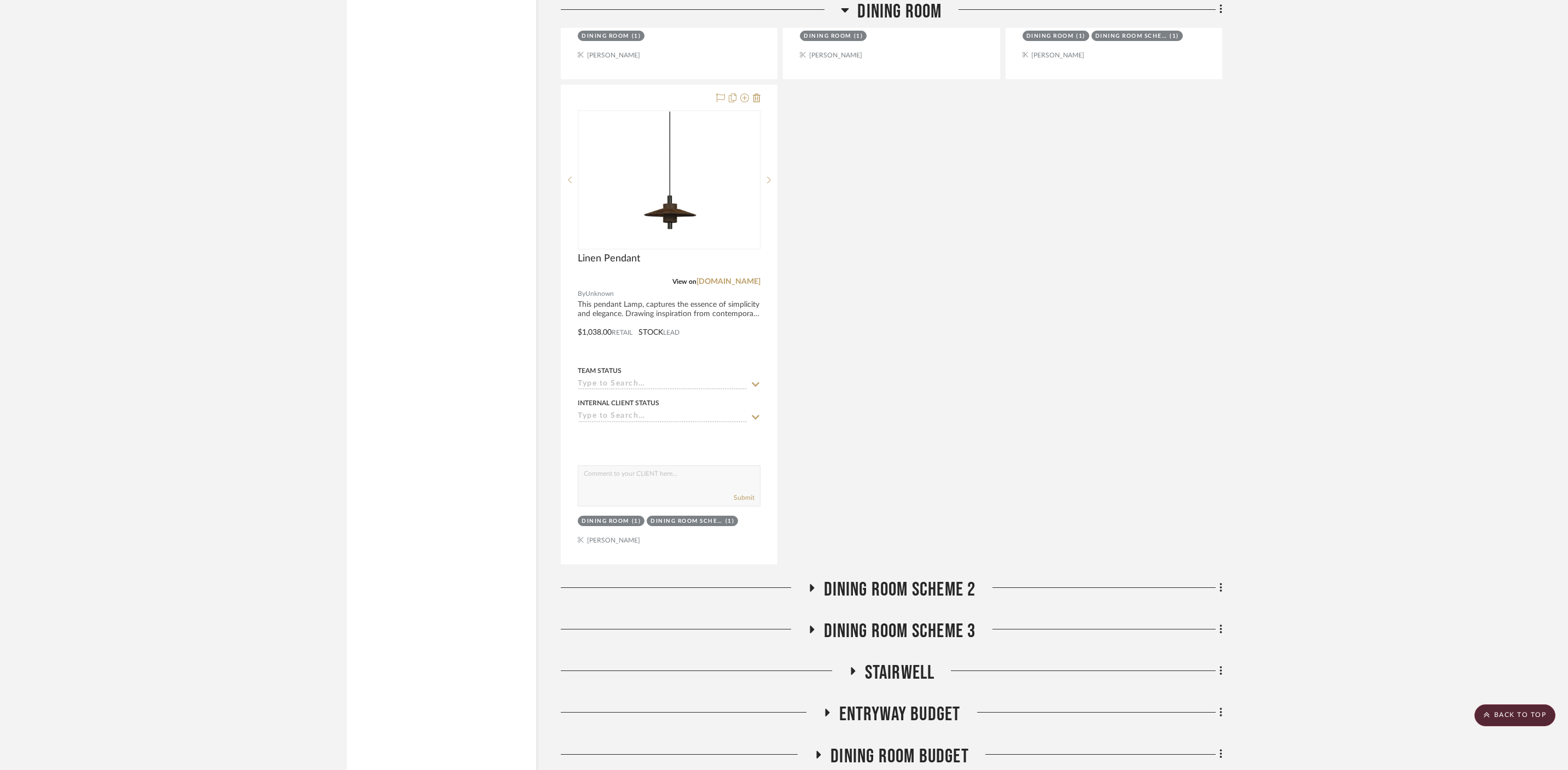
scroll to position [2292, 0]
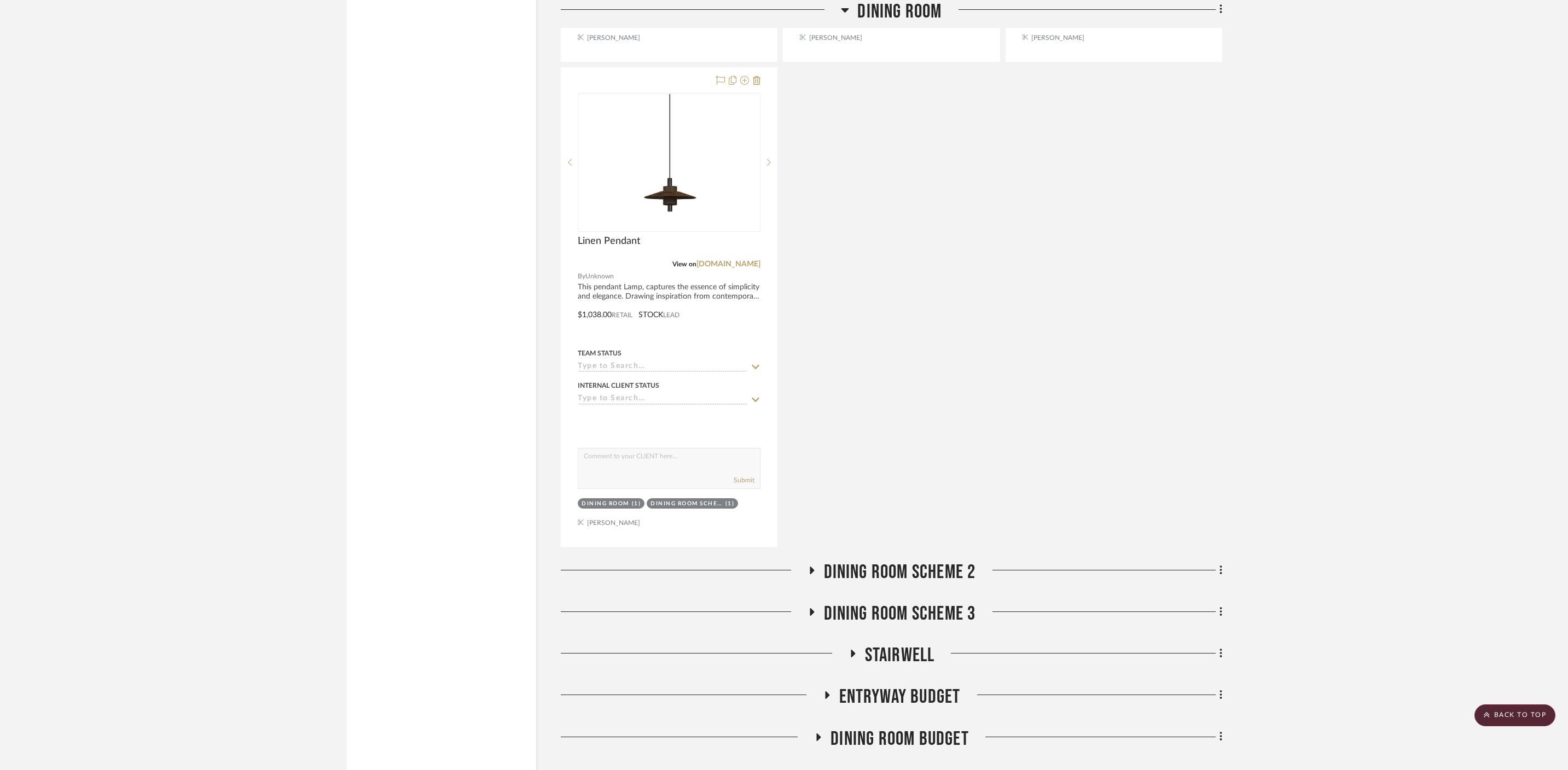
click at [810, 566] on icon at bounding box center [811, 570] width 4 height 8
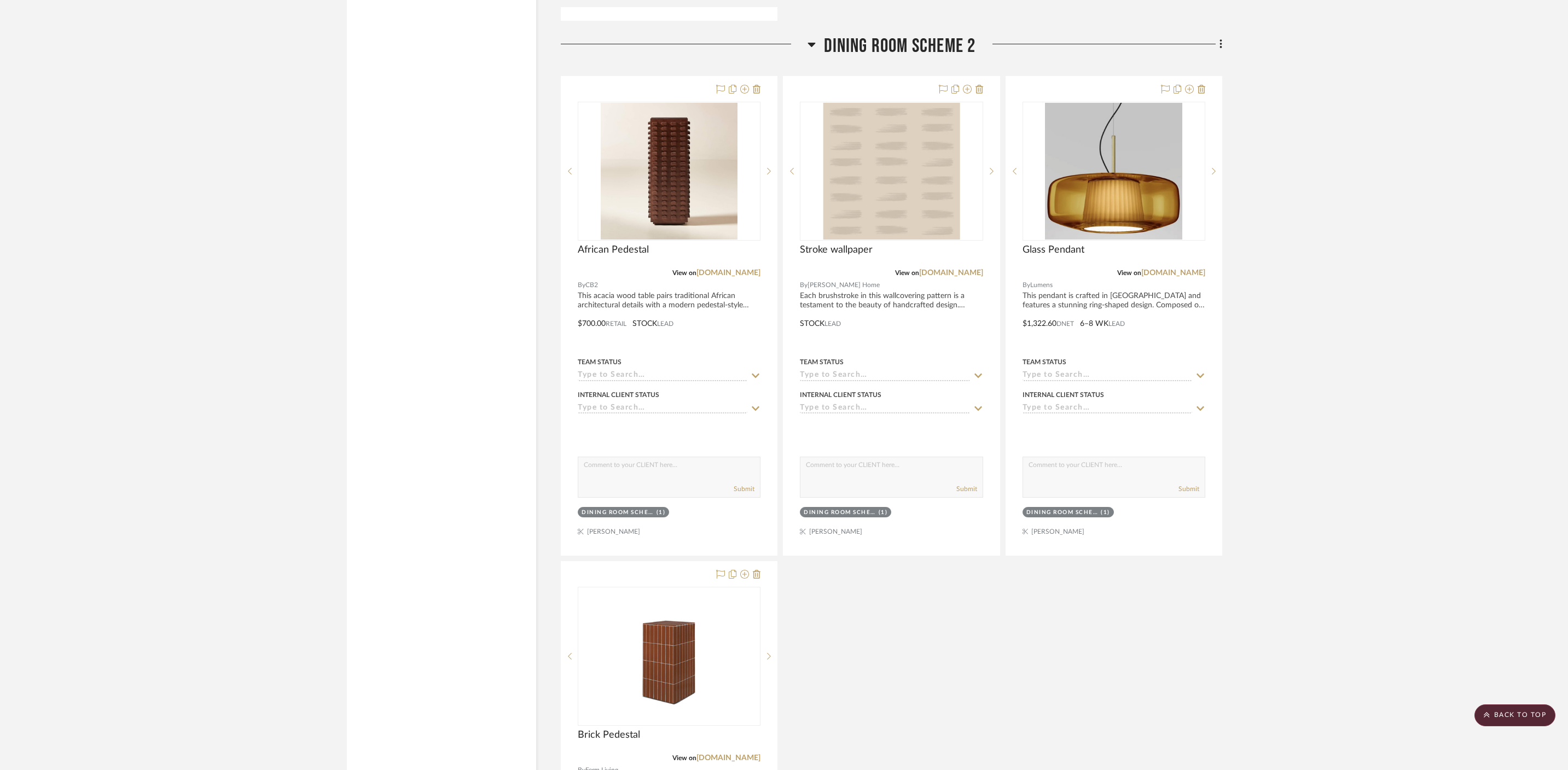
scroll to position [2848, 0]
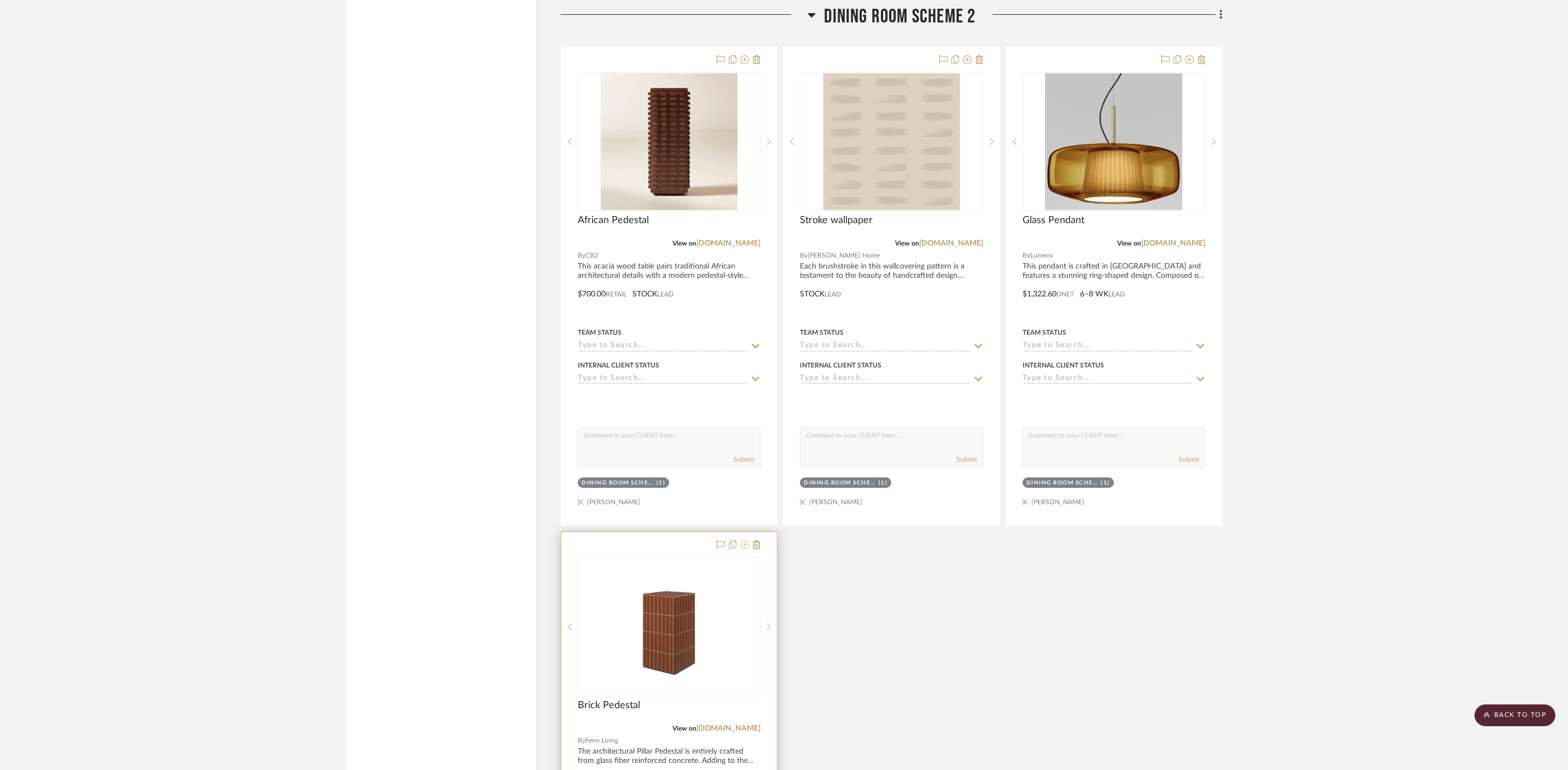
click at [746, 540] on icon at bounding box center [744, 544] width 9 height 9
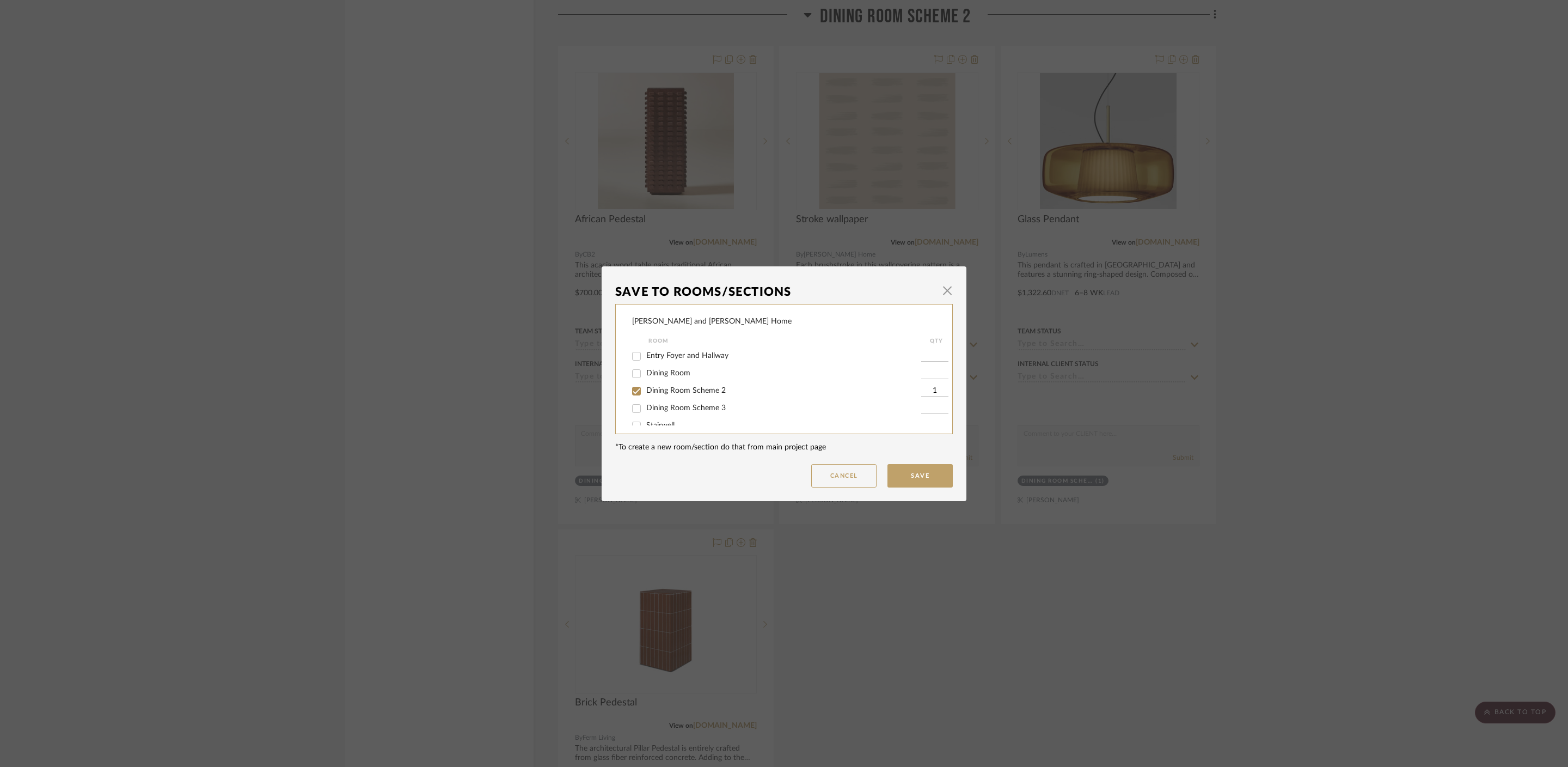
click at [676, 392] on span "Dining Room Scheme 2" at bounding box center [686, 390] width 79 height 8
click at [645, 392] on input "Dining Room Scheme 2" at bounding box center [637, 391] width 18 height 18
checkbox input "false"
click at [914, 480] on button "Save" at bounding box center [921, 475] width 66 height 23
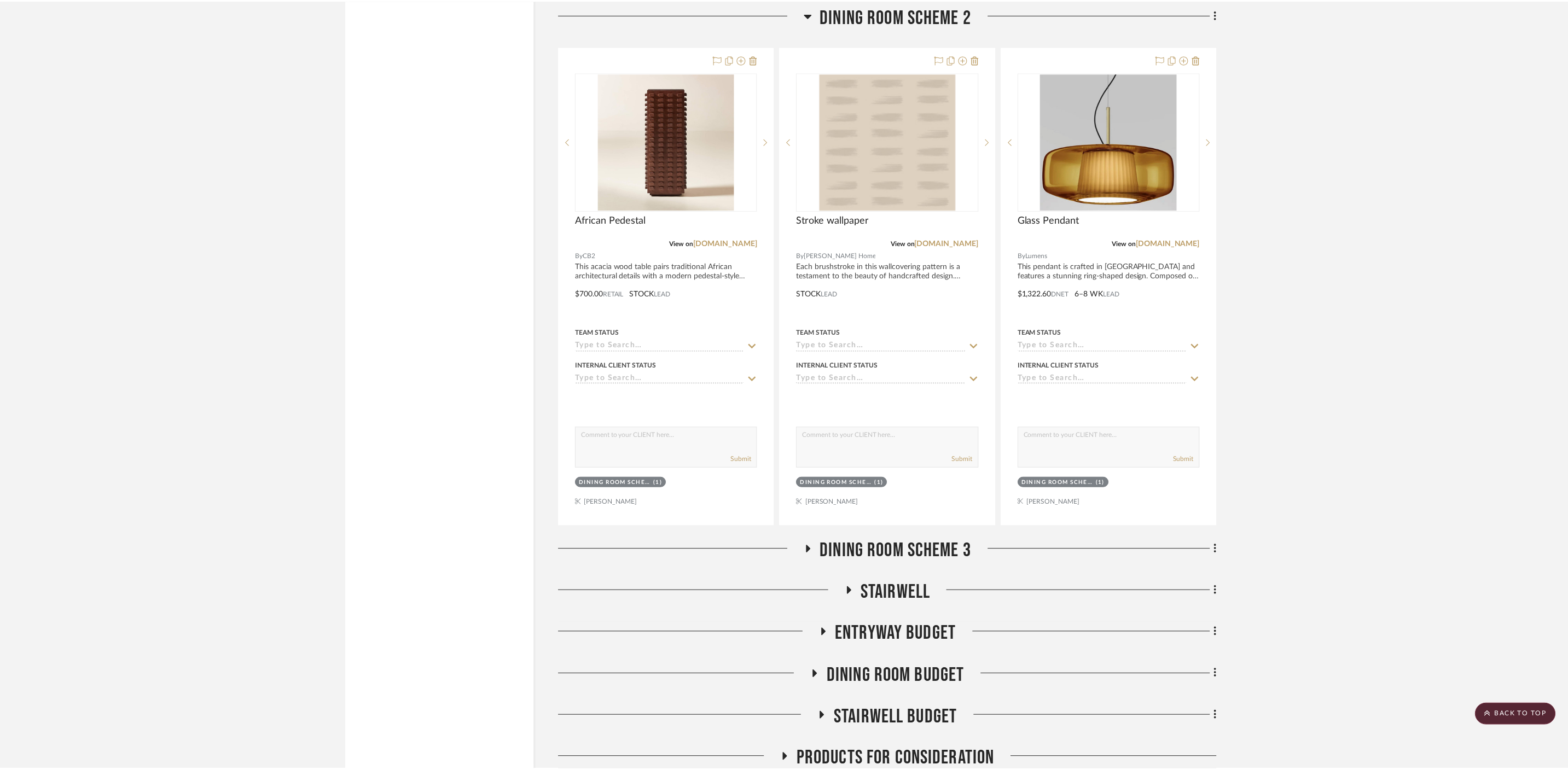
scroll to position [2848, 0]
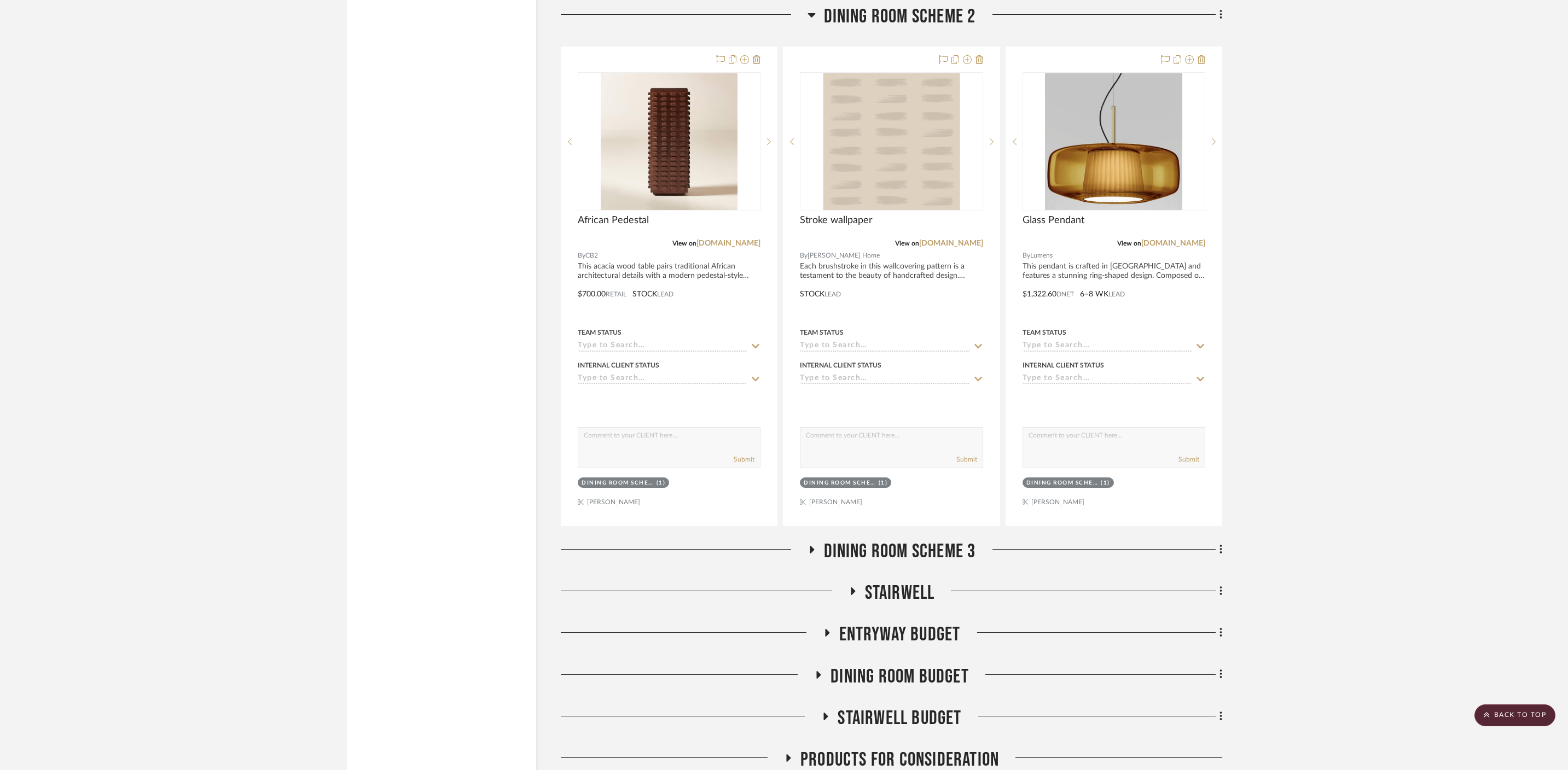
click at [808, 540] on h3 "Dining Room Scheme 3" at bounding box center [891, 551] width 168 height 23
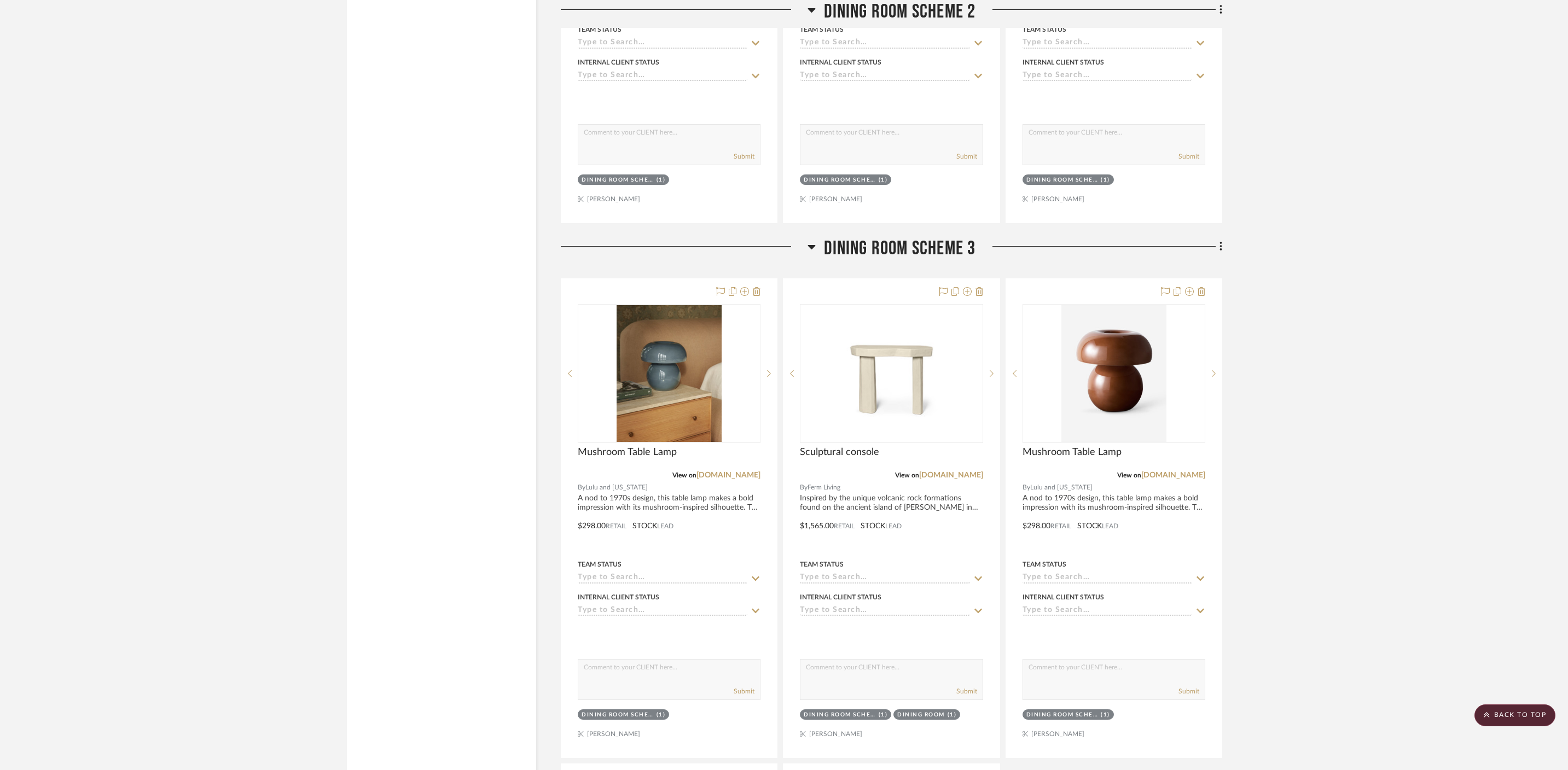
scroll to position [3162, 0]
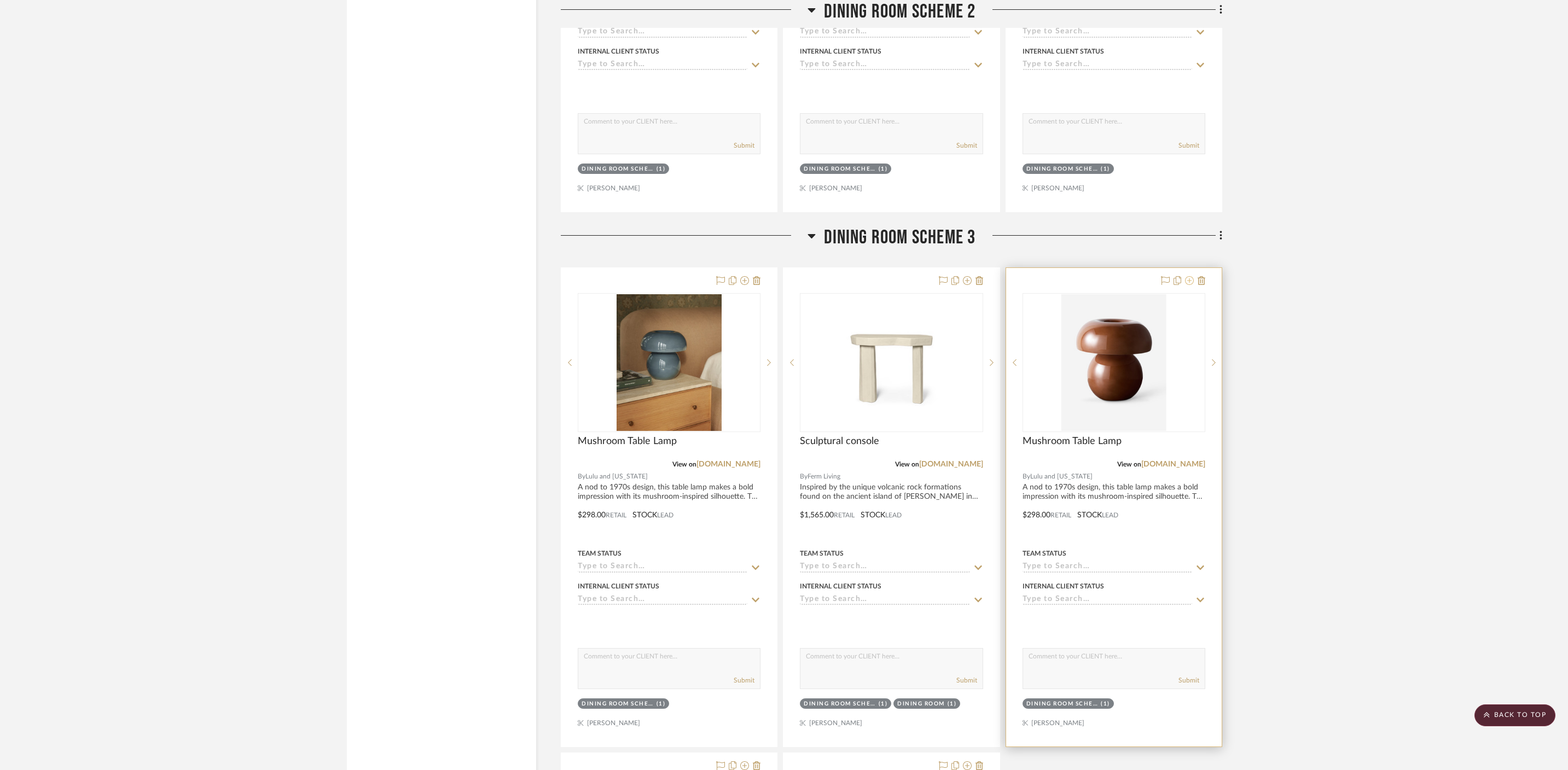
click at [1189, 276] on icon at bounding box center [1189, 280] width 9 height 9
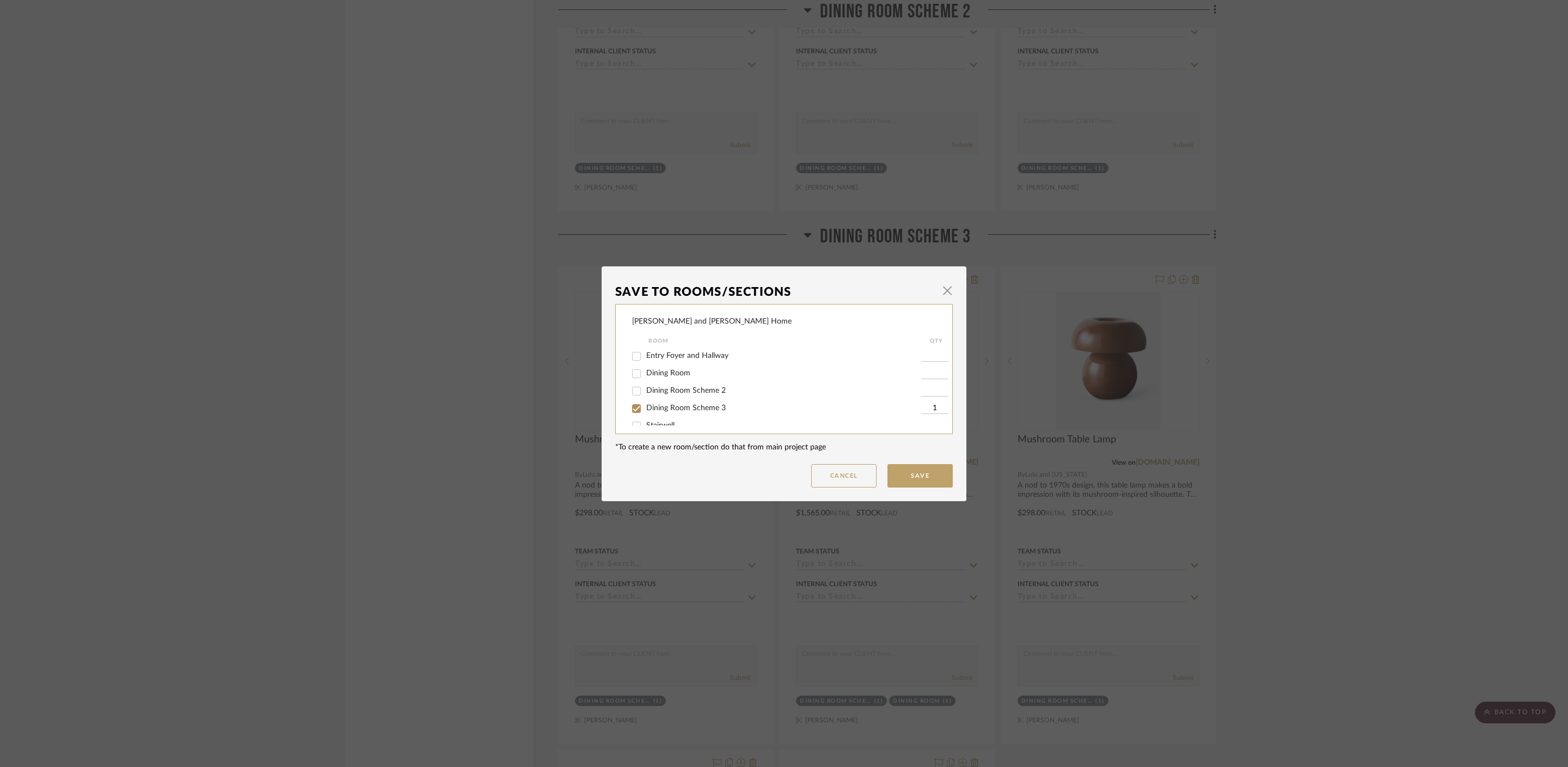
click at [703, 406] on span "Dining Room Scheme 3" at bounding box center [686, 408] width 79 height 8
click at [645, 406] on input "Dining Room Scheme 3" at bounding box center [637, 409] width 18 height 18
checkbox input "false"
click at [888, 478] on button "Save" at bounding box center [921, 475] width 66 height 23
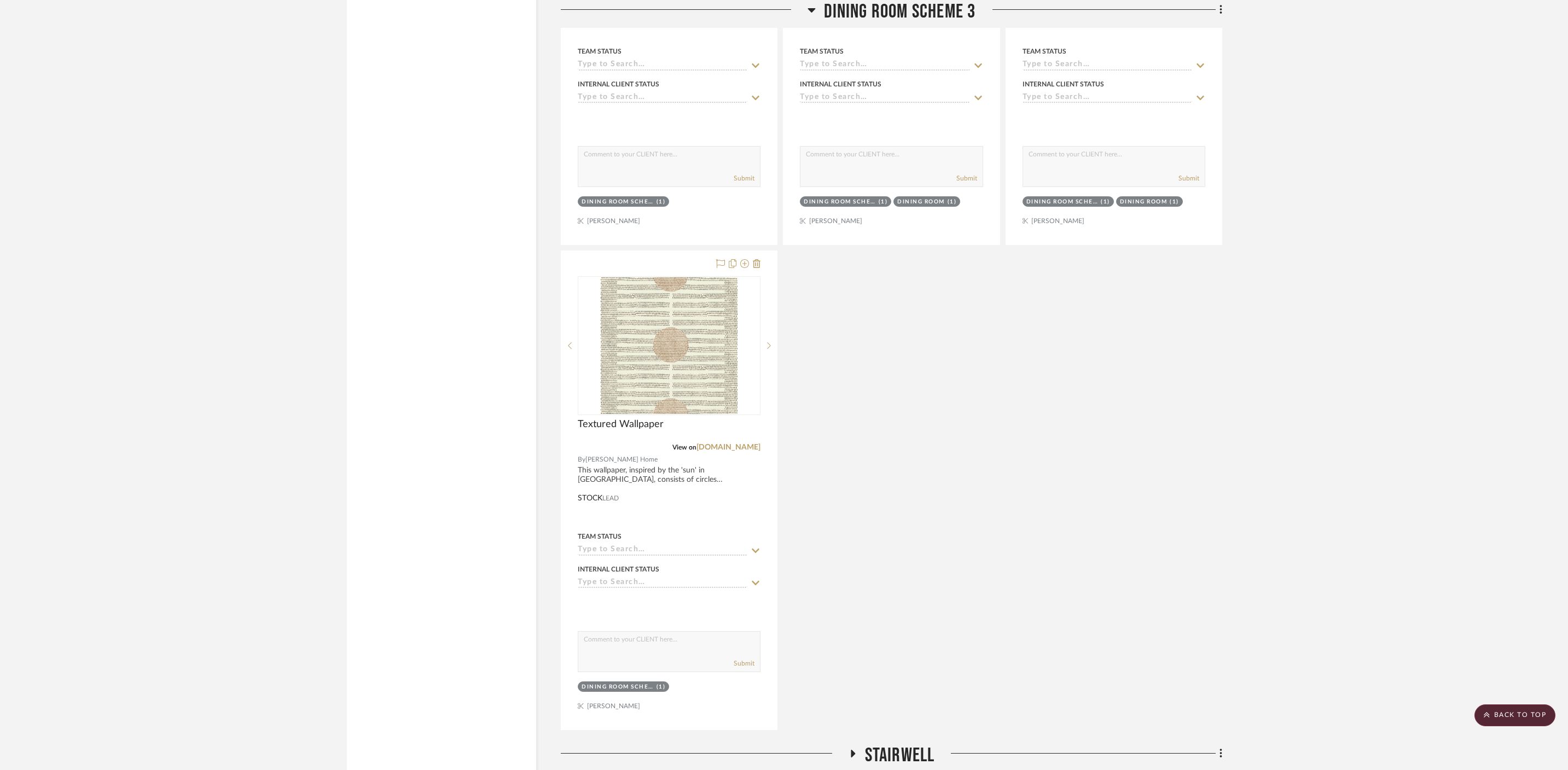
scroll to position [3683, 0]
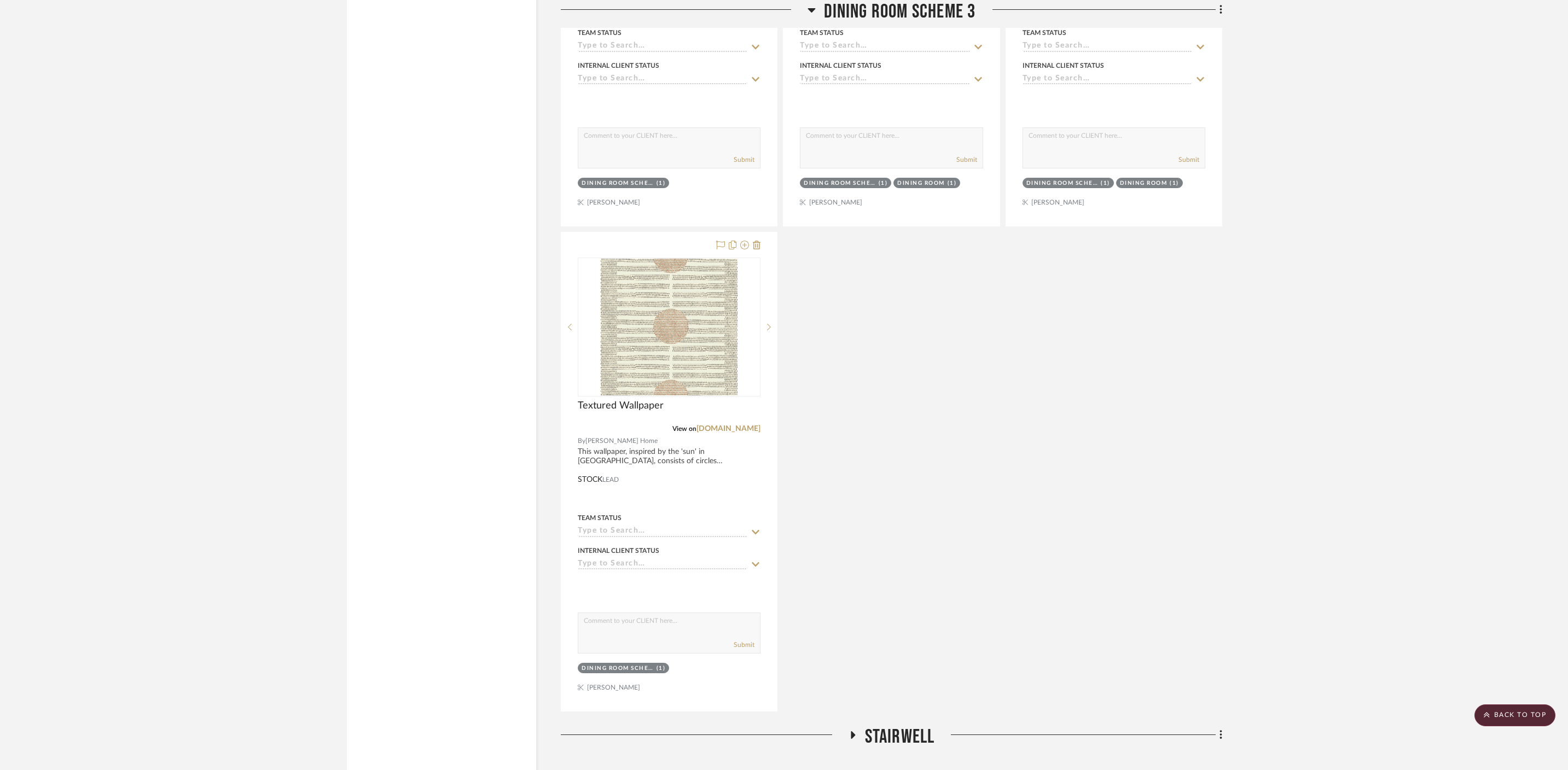
click at [855, 731] on fa-icon at bounding box center [852, 739] width 8 height 16
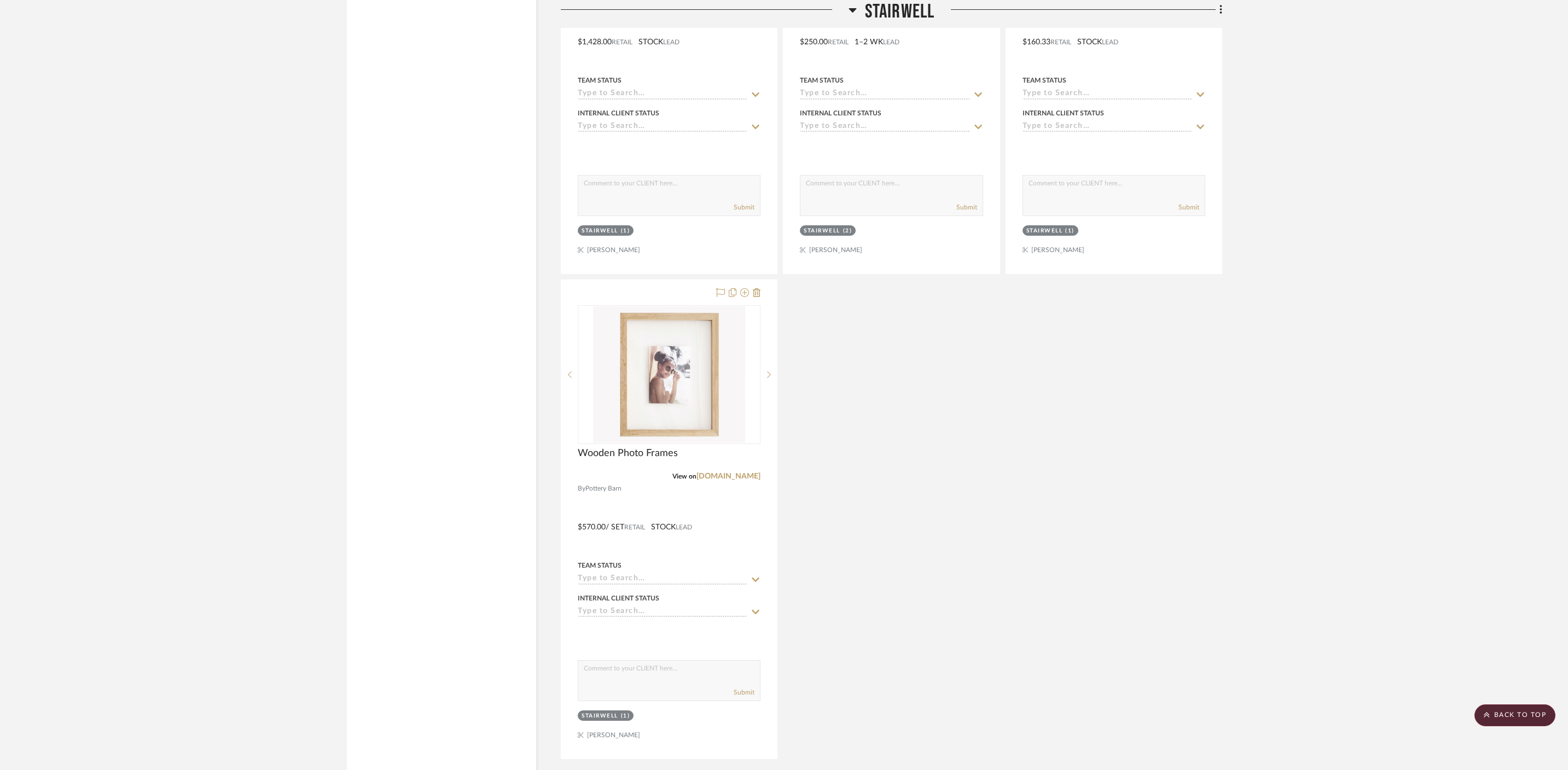
scroll to position [4715, 0]
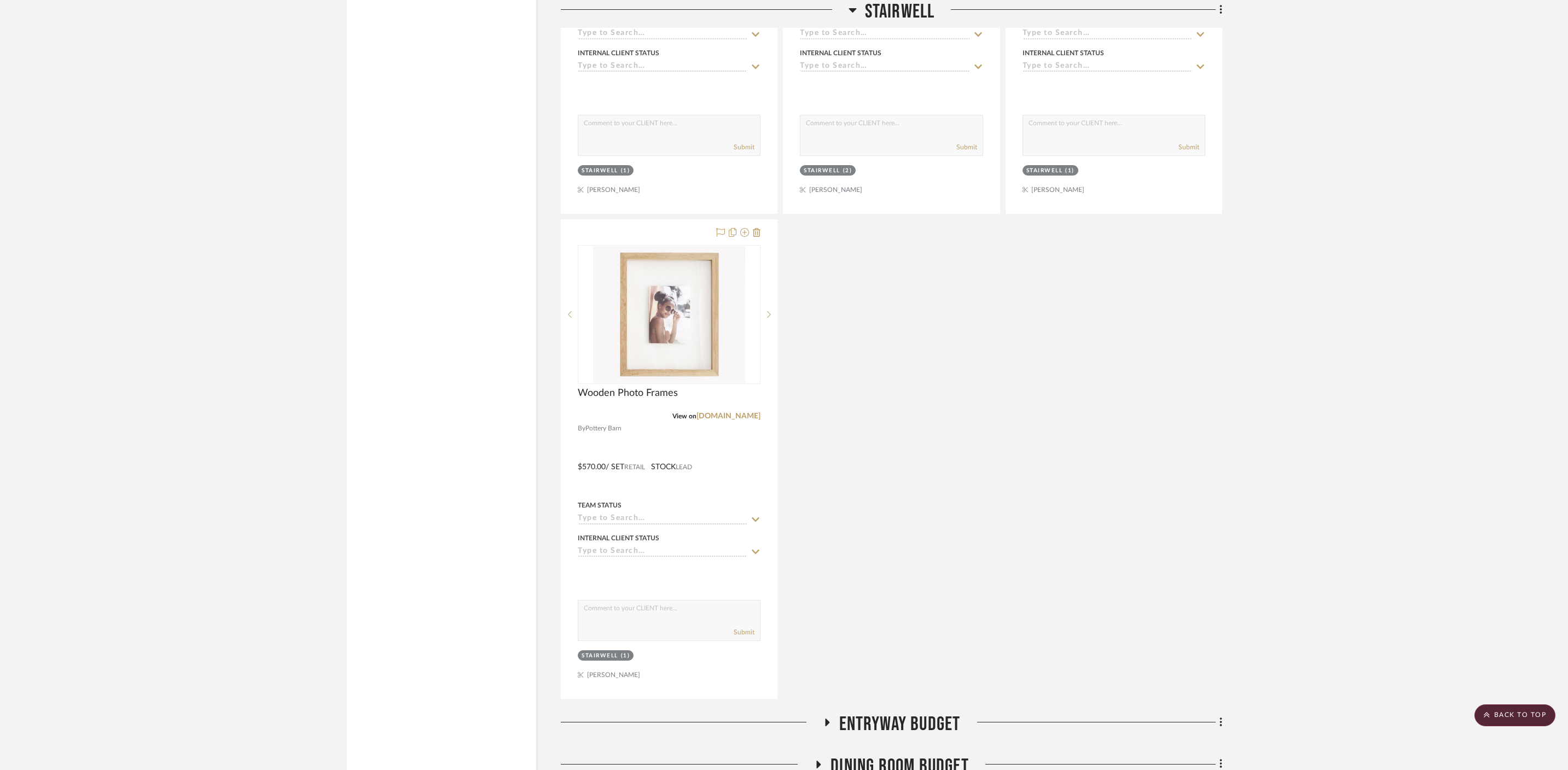
click at [831, 719] on icon at bounding box center [827, 723] width 13 height 8
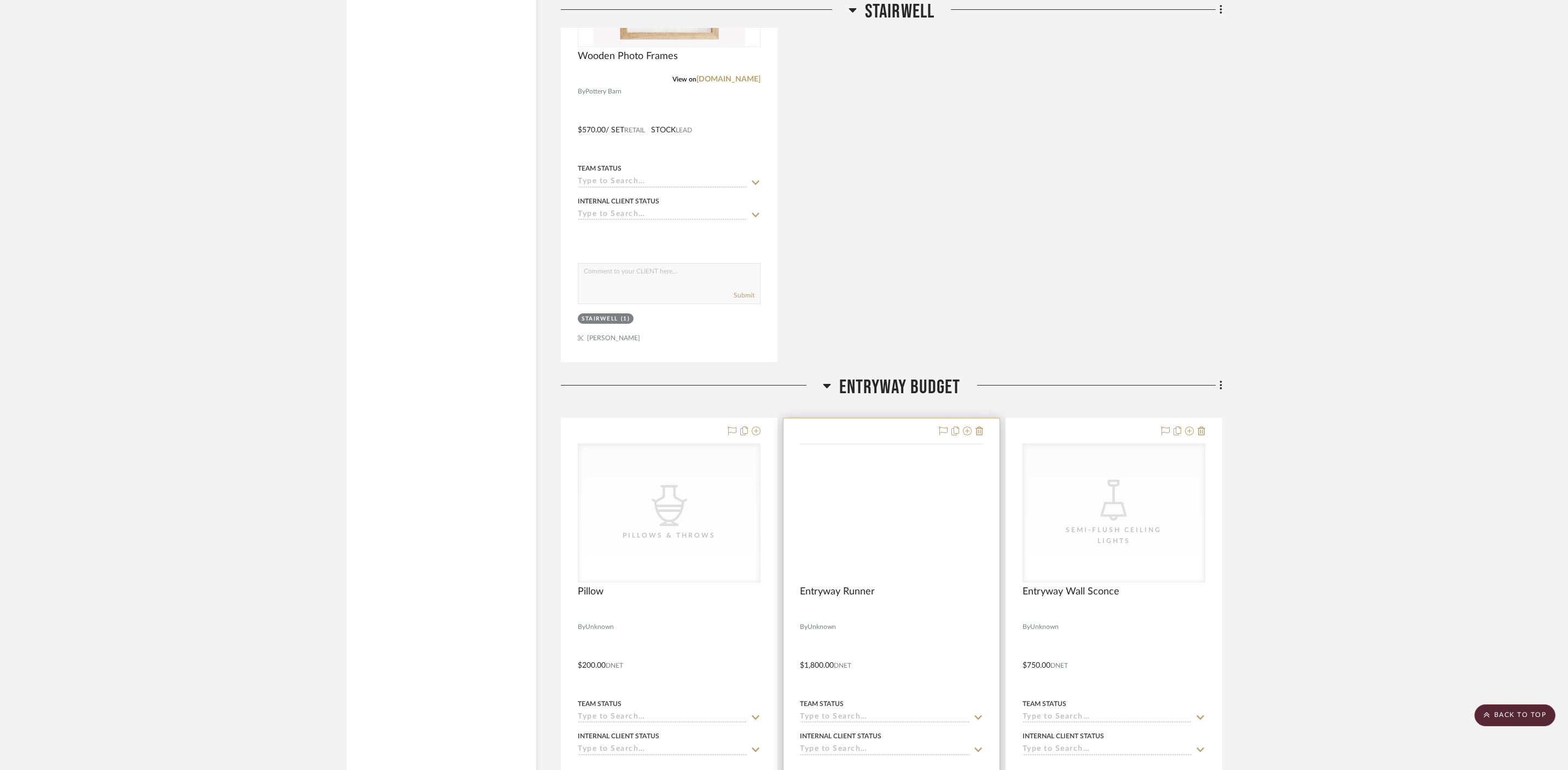
scroll to position [4792, 0]
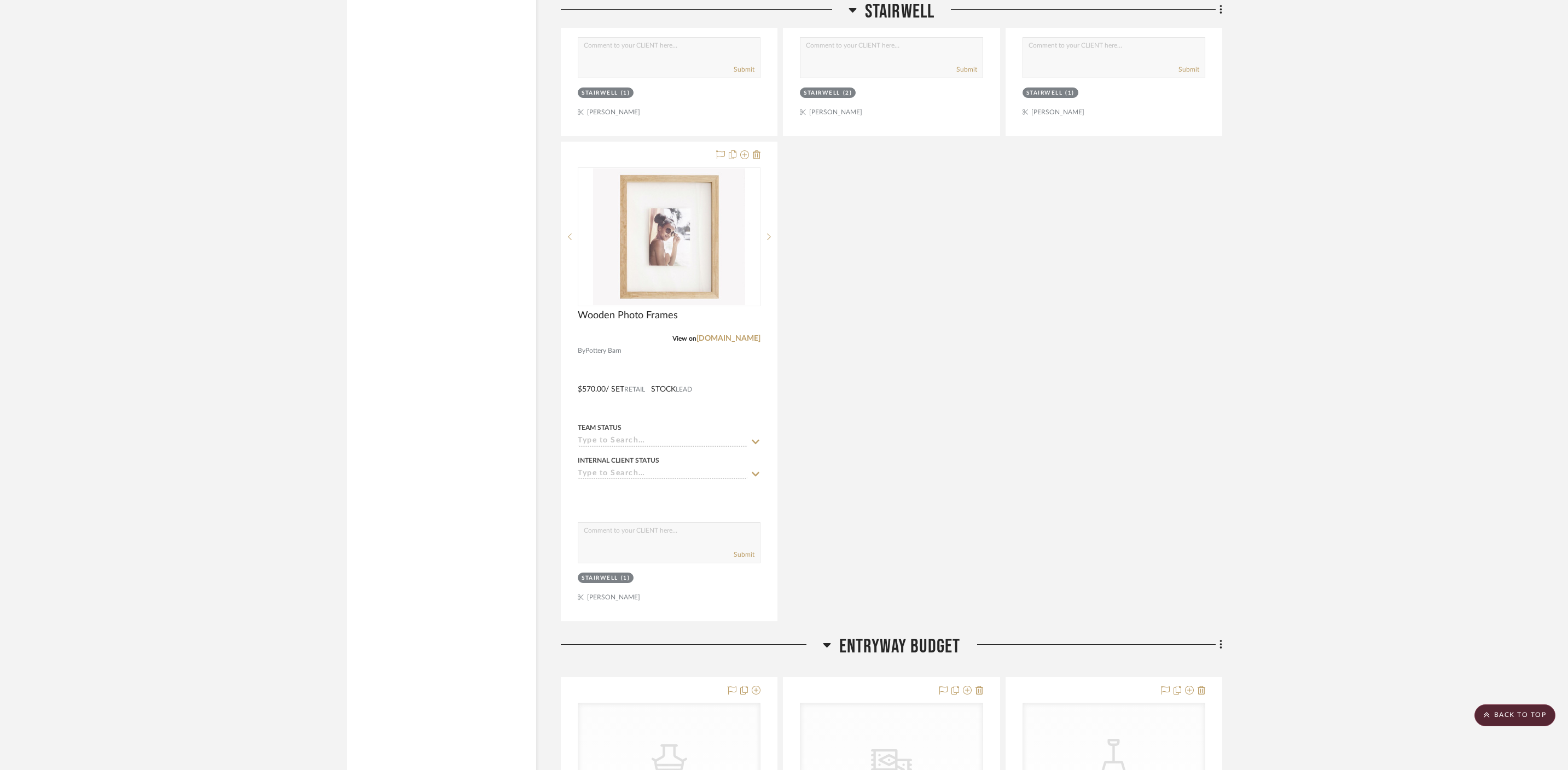
click at [826, 643] on icon at bounding box center [827, 644] width 8 height 4
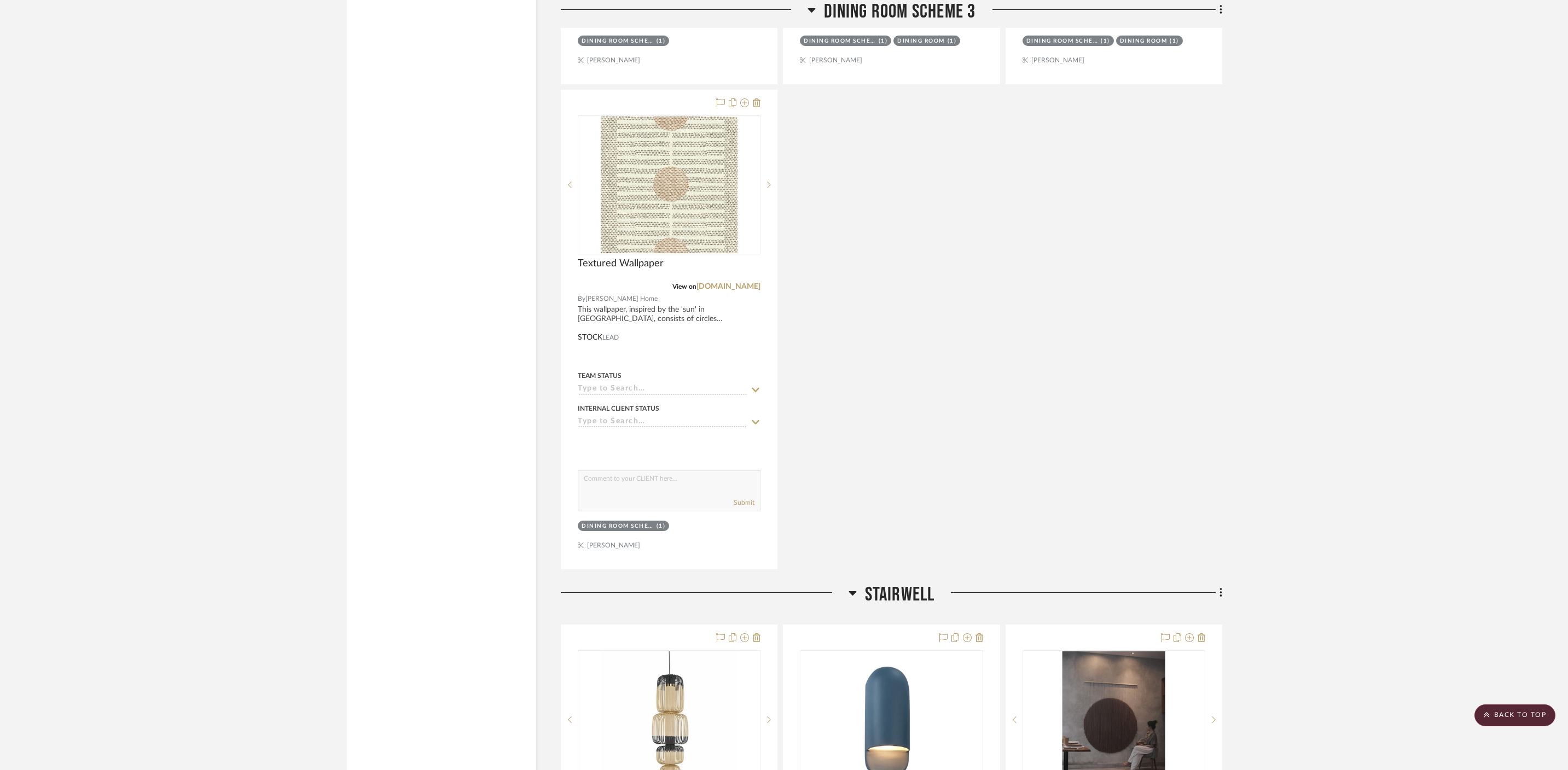
click at [856, 586] on icon at bounding box center [852, 592] width 8 height 13
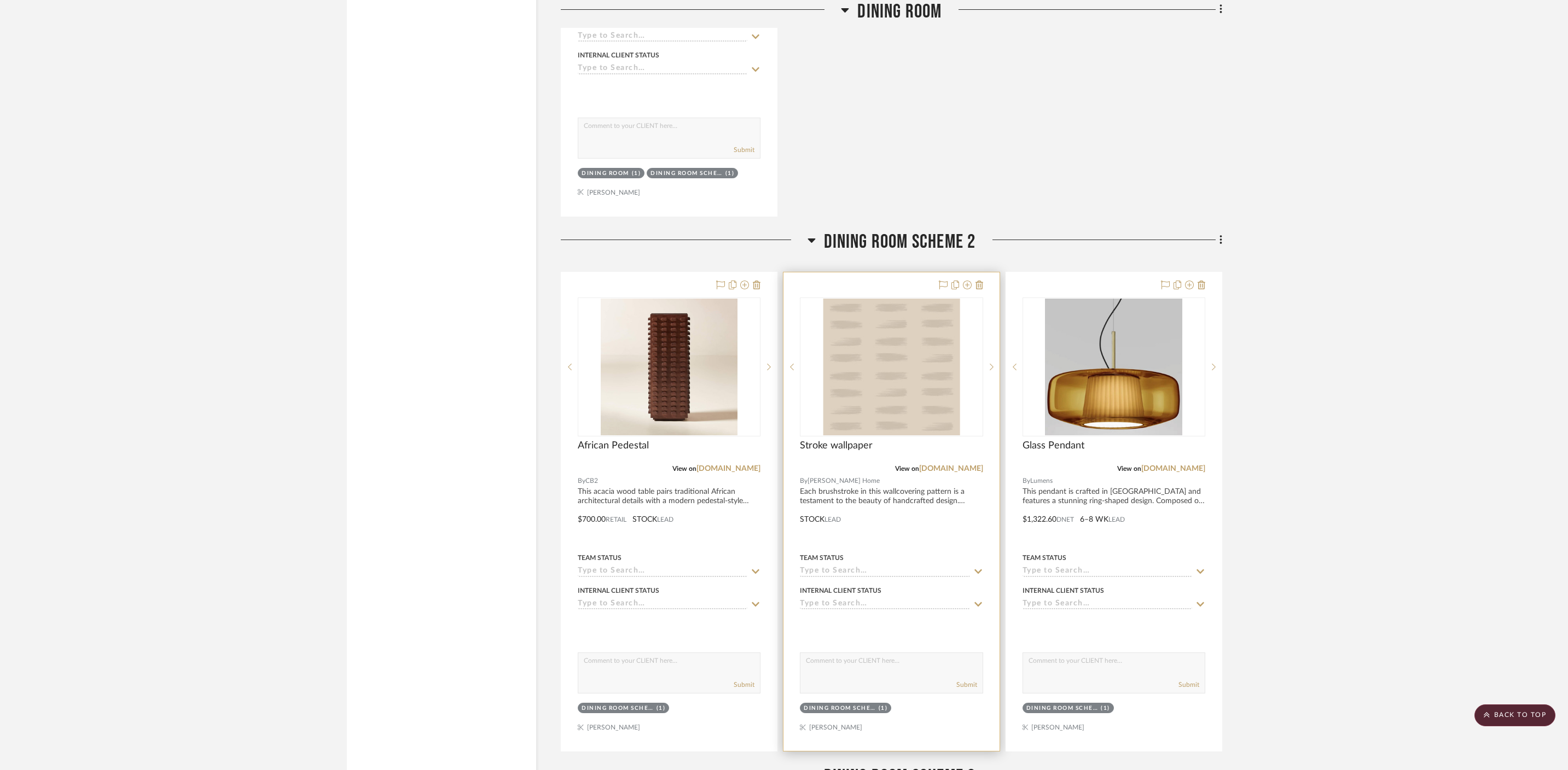
scroll to position [2617, 0]
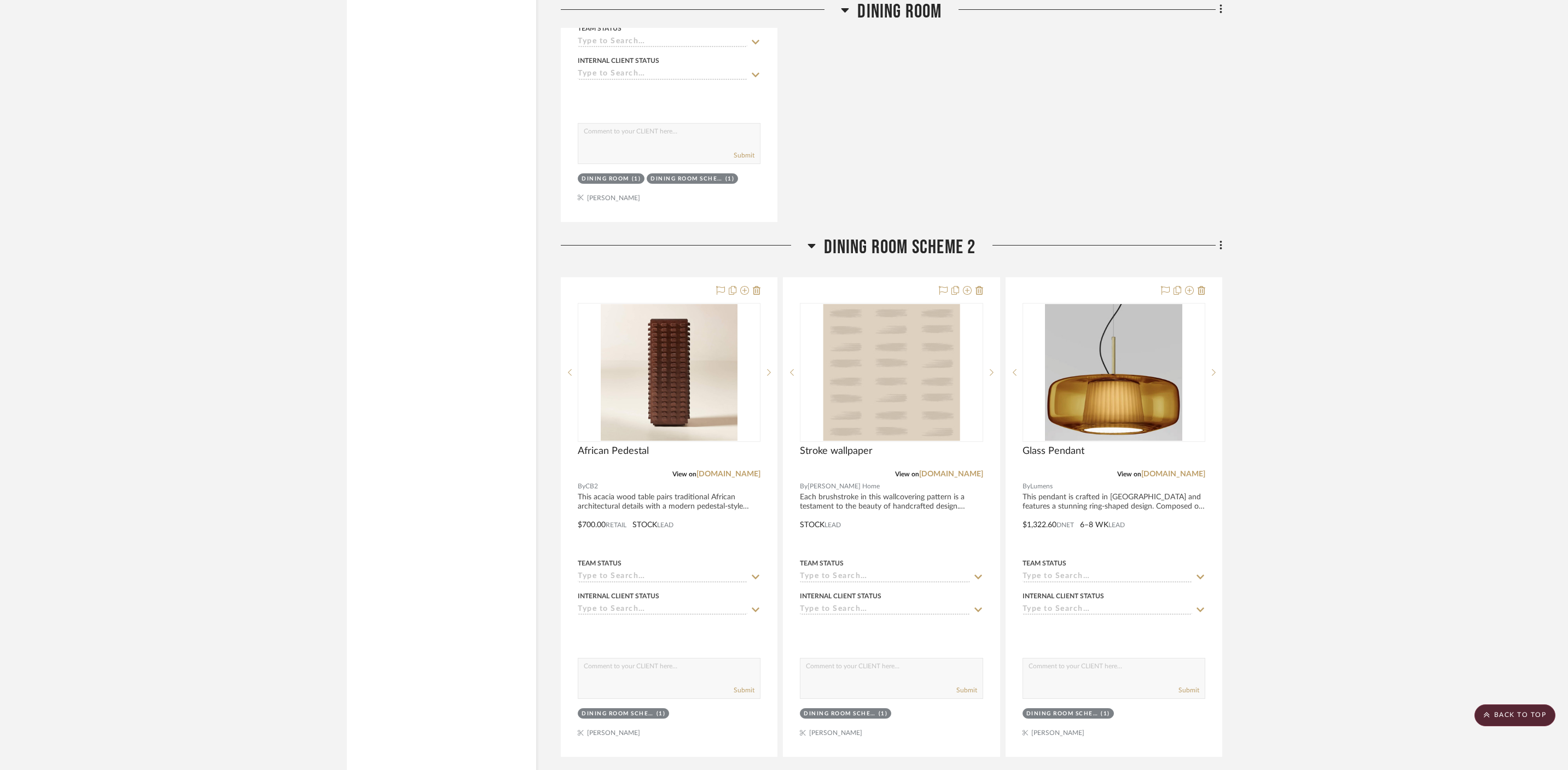
click at [813, 769] on icon at bounding box center [811, 780] width 8 height 13
click at [808, 239] on icon at bounding box center [811, 245] width 8 height 13
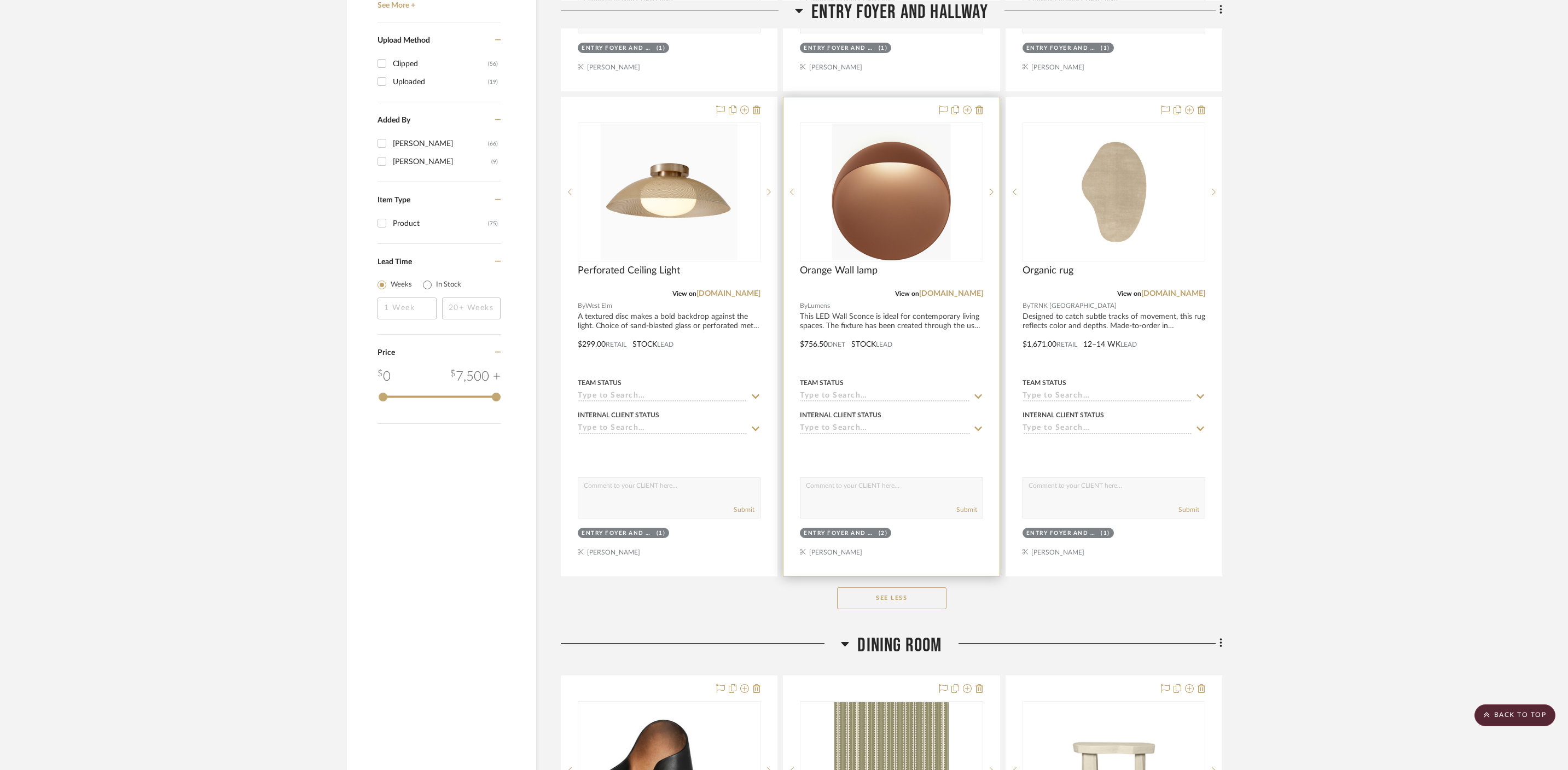
scroll to position [1253, 0]
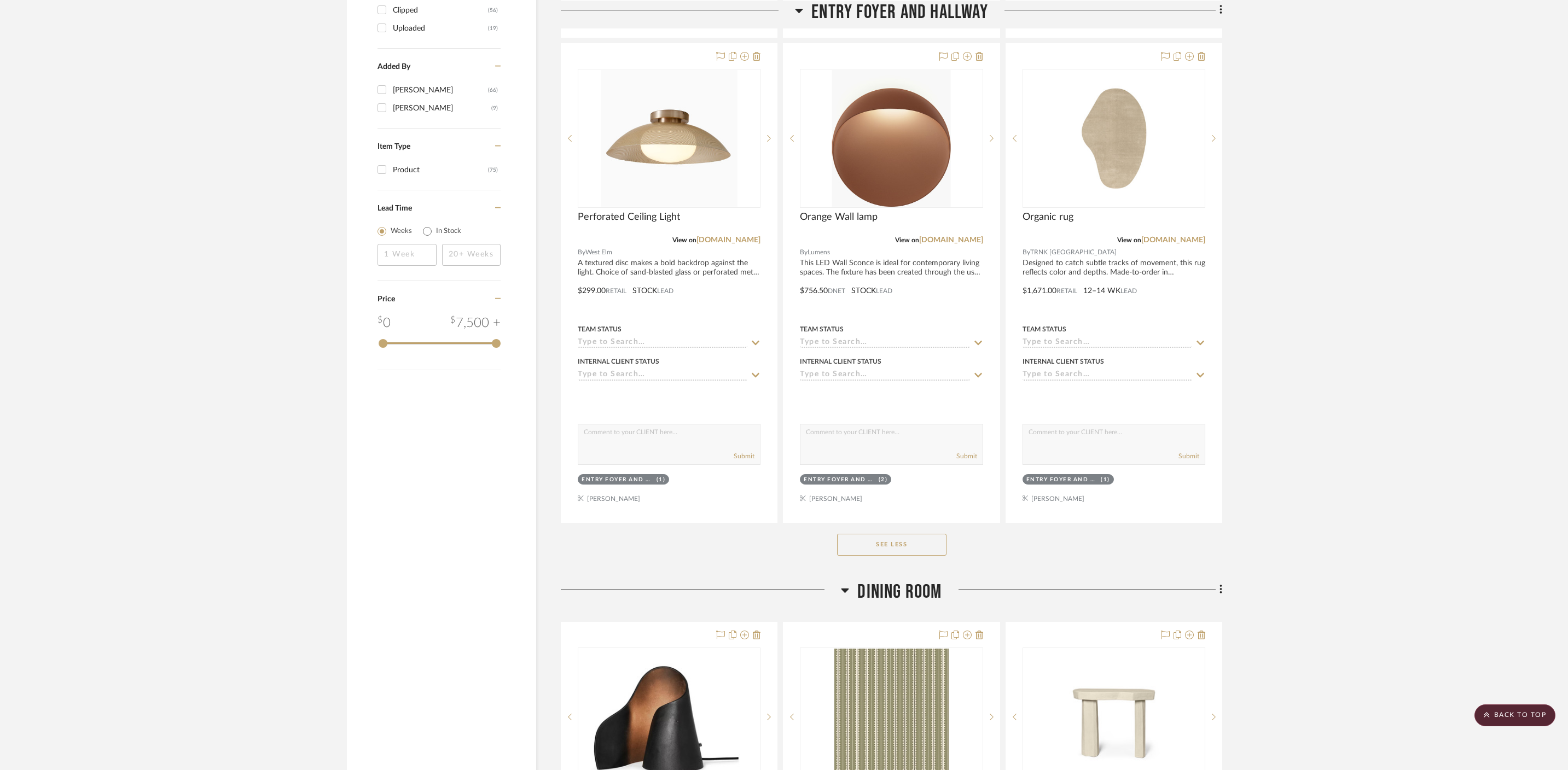
click at [842, 586] on fa-icon at bounding box center [844, 594] width 8 height 16
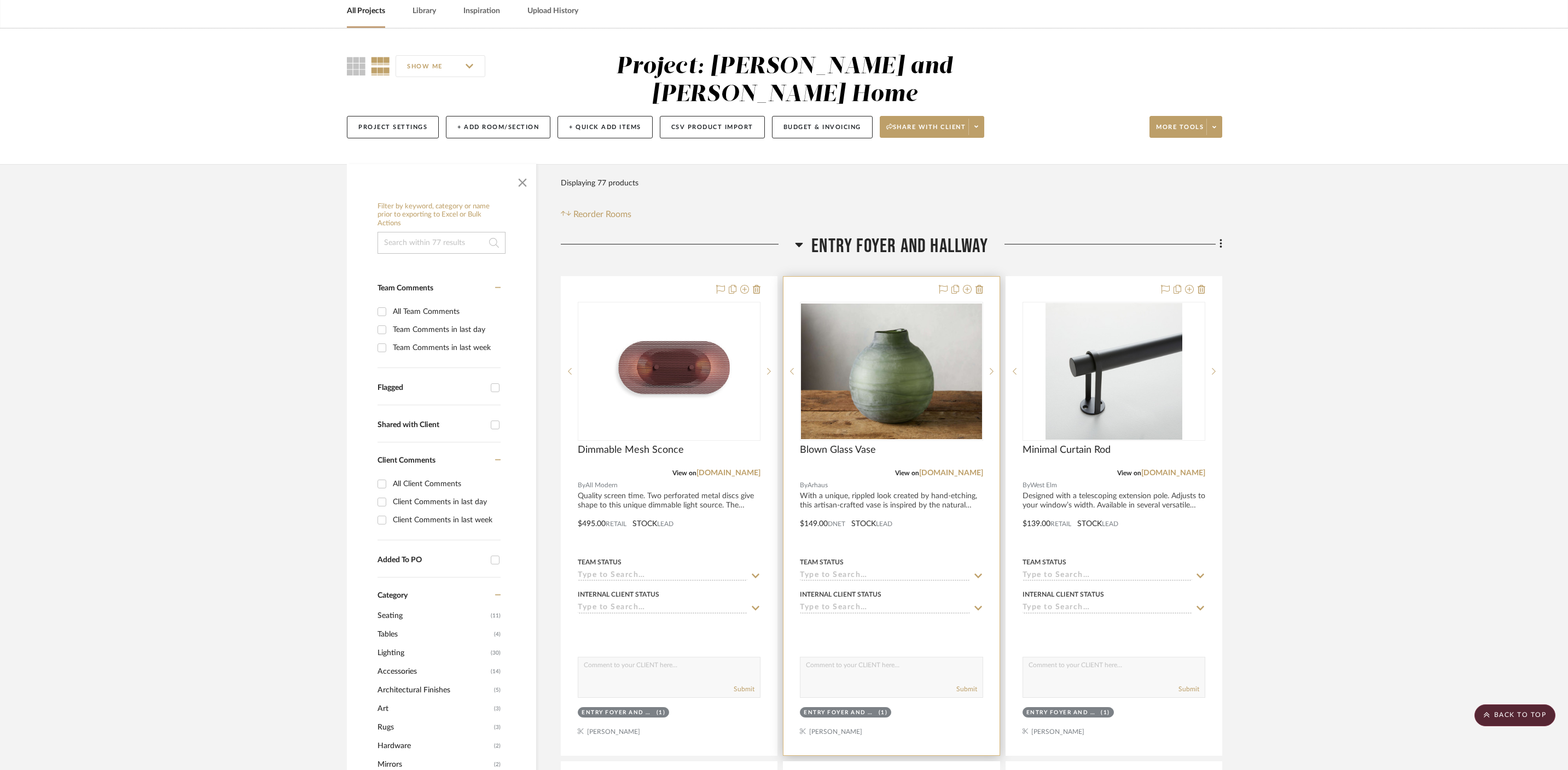
scroll to position [0, 0]
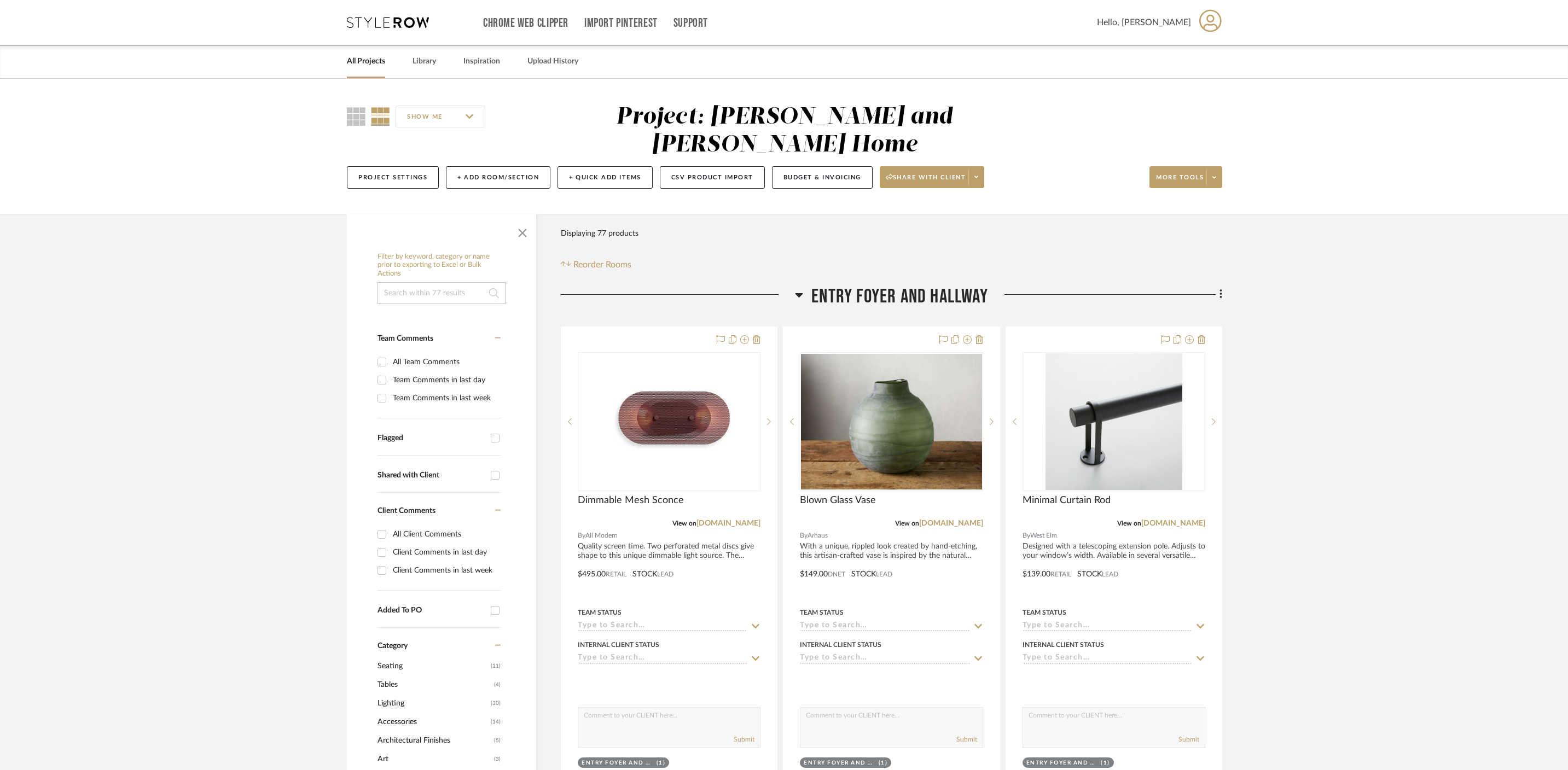
click at [797, 293] on icon at bounding box center [799, 294] width 8 height 4
